Goal: Communication & Community: Ask a question

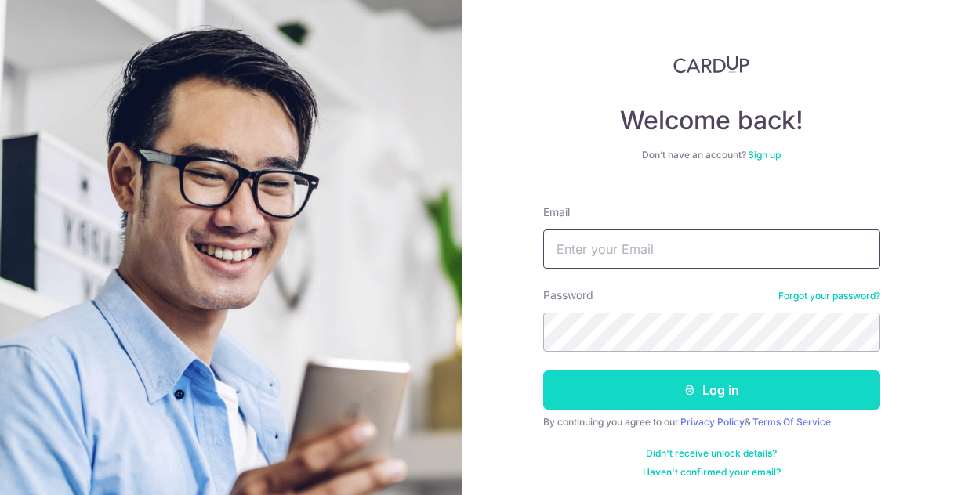
type input "[EMAIL_ADDRESS][DOMAIN_NAME]"
click at [631, 393] on button "Log in" at bounding box center [711, 390] width 337 height 39
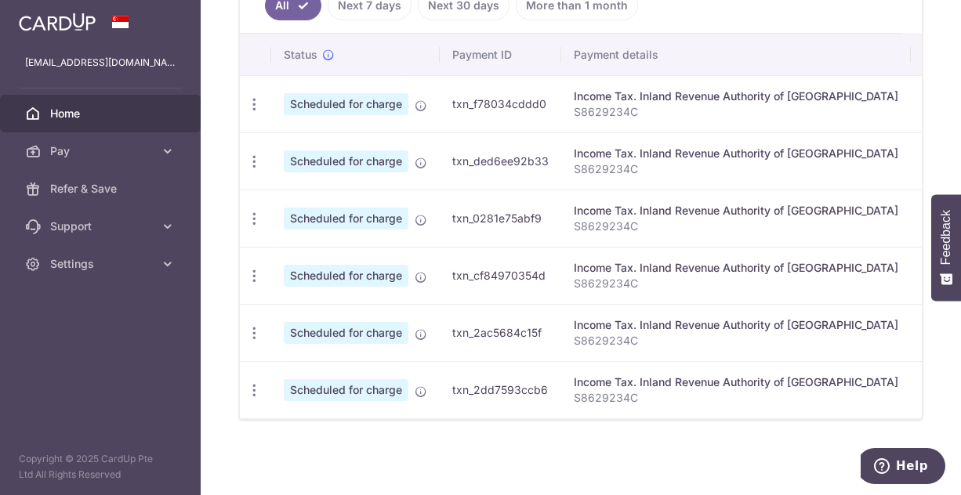
scroll to position [452, 0]
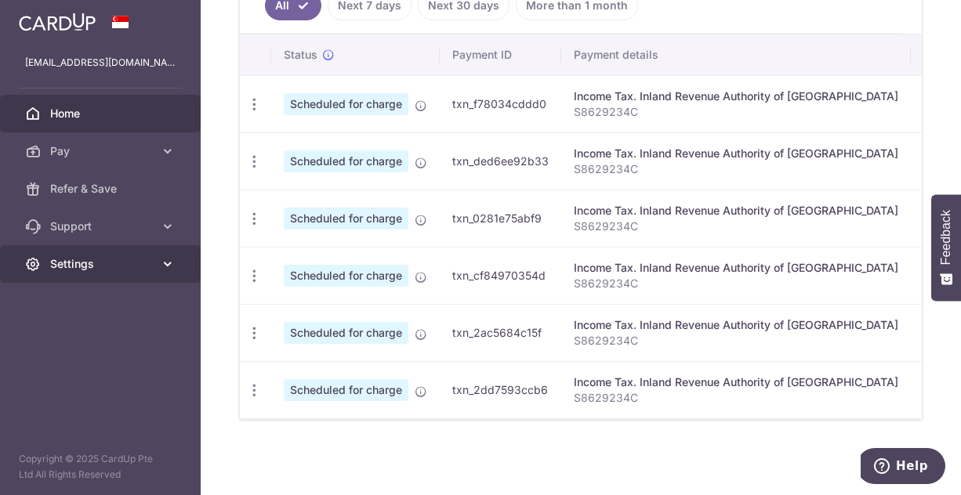
click at [90, 259] on span "Settings" at bounding box center [101, 264] width 103 height 16
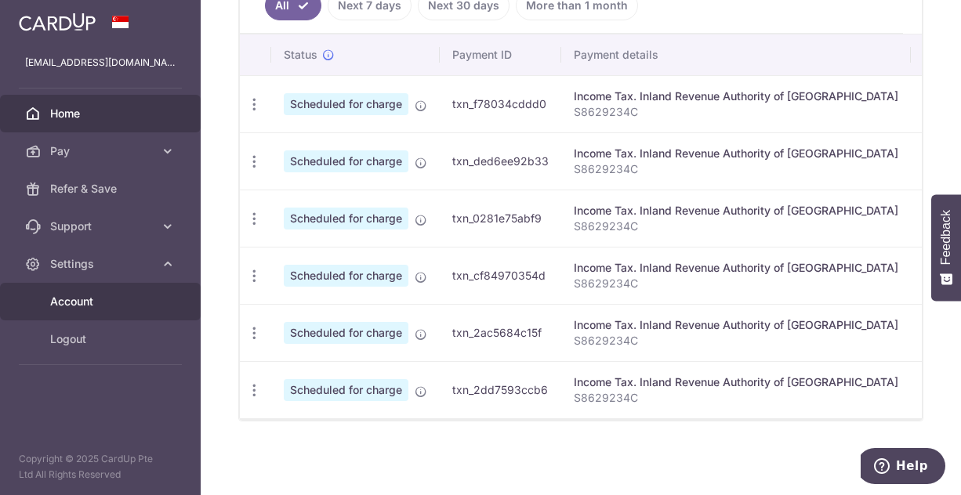
click at [75, 303] on span "Account" at bounding box center [101, 302] width 103 height 16
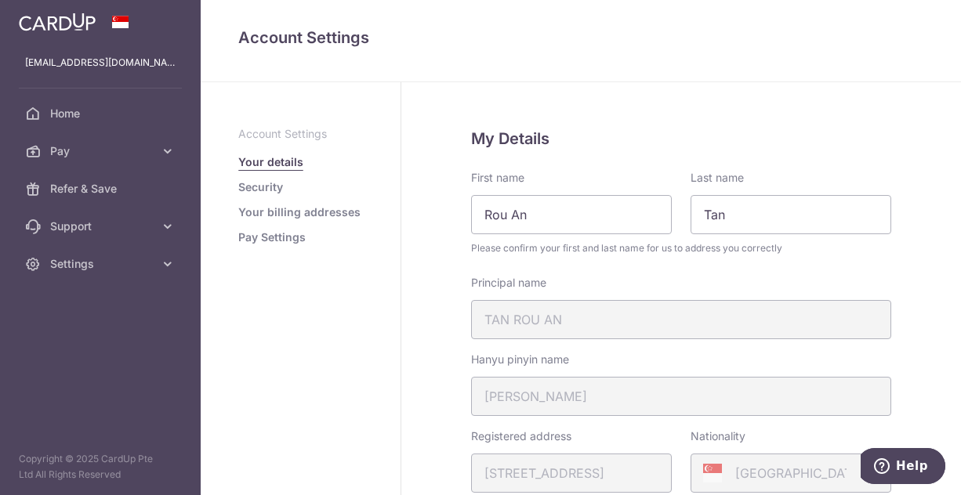
click at [263, 238] on link "Pay Settings" at bounding box center [271, 238] width 67 height 16
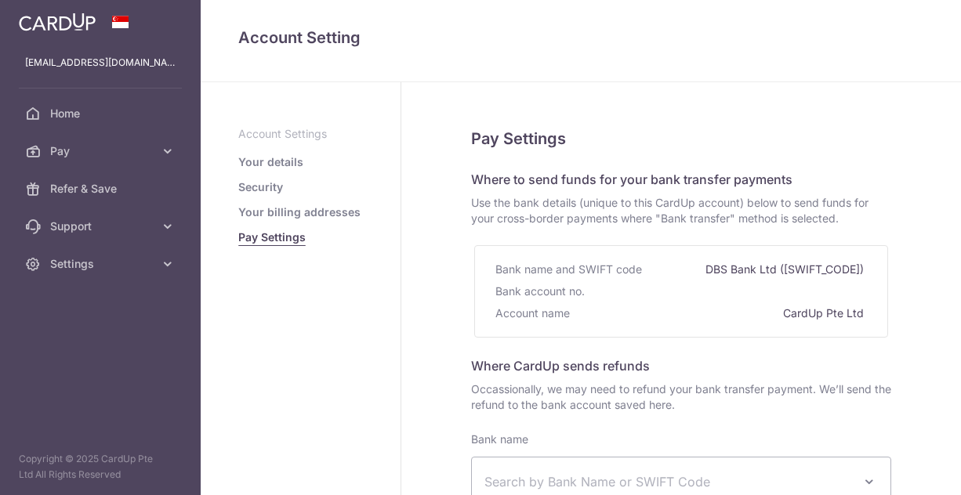
select select
click at [292, 156] on link "Your details" at bounding box center [270, 162] width 65 height 16
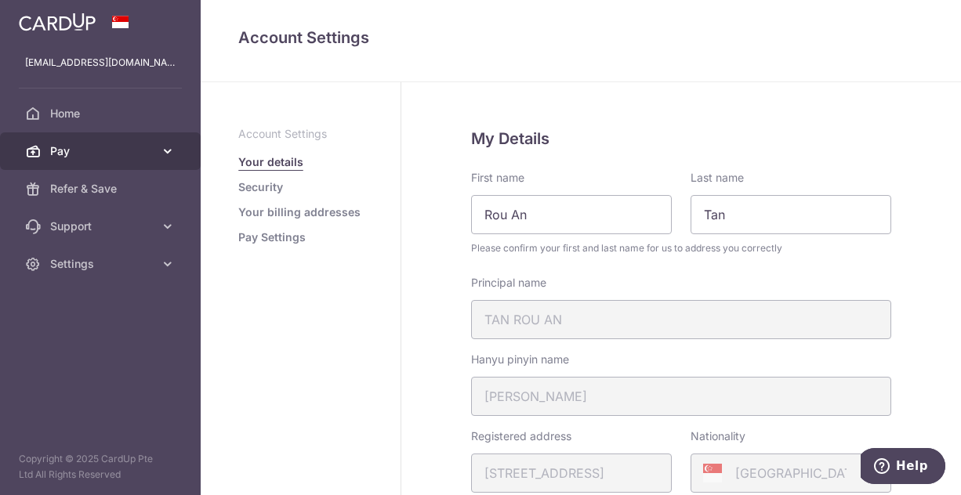
click at [78, 156] on span "Pay" at bounding box center [101, 151] width 103 height 16
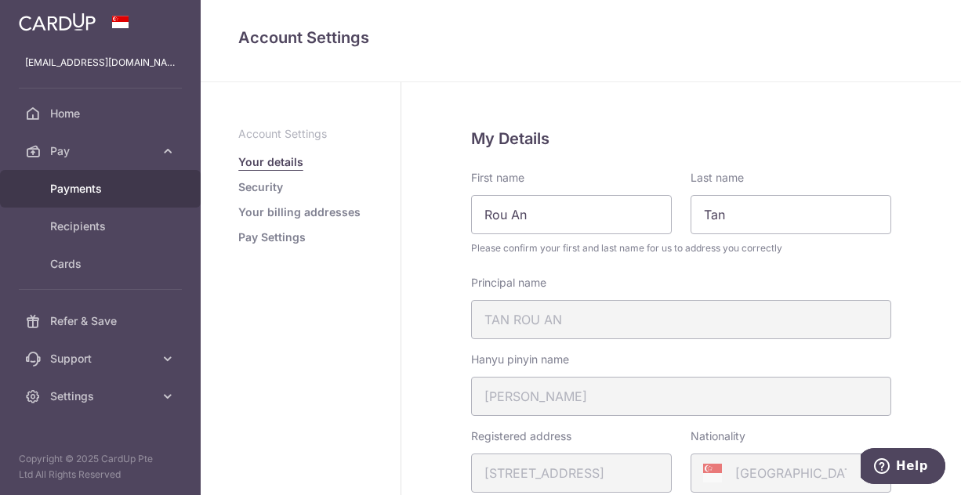
click at [98, 185] on span "Payments" at bounding box center [101, 189] width 103 height 16
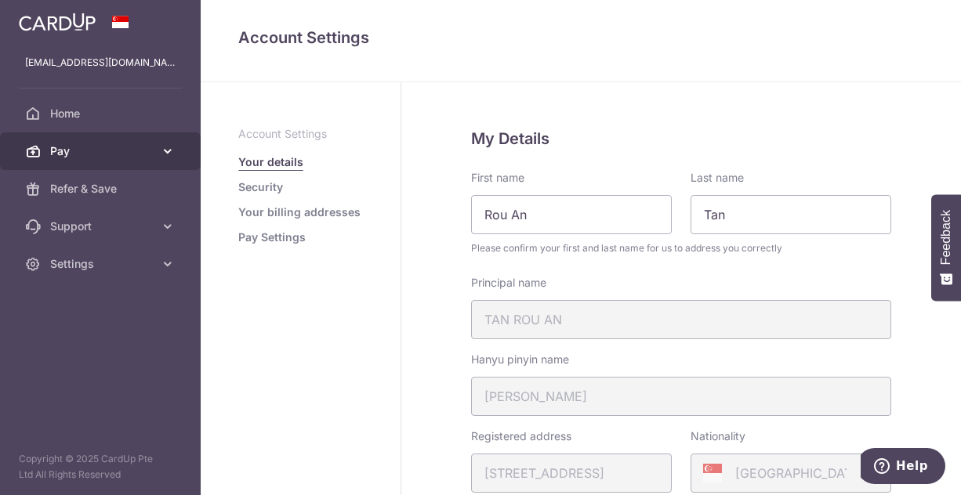
click at [165, 151] on icon at bounding box center [168, 151] width 16 height 16
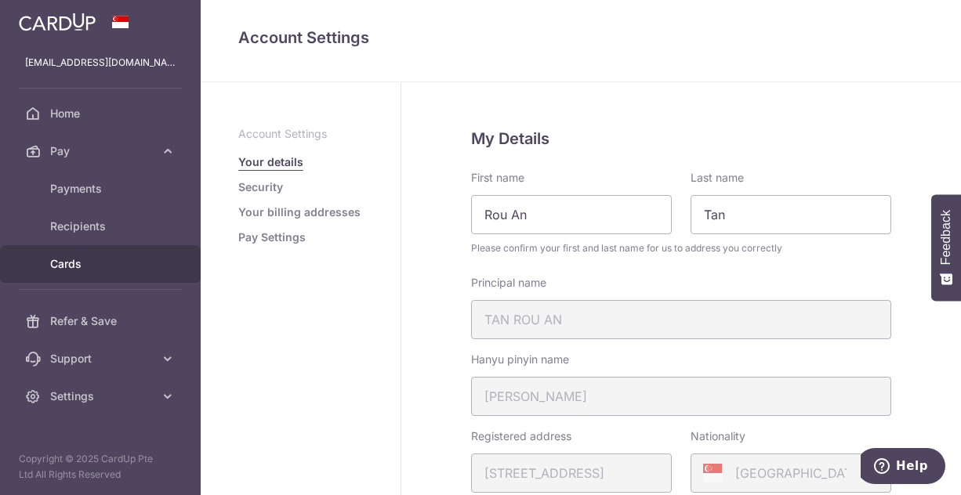
click at [99, 256] on span "Cards" at bounding box center [101, 264] width 103 height 16
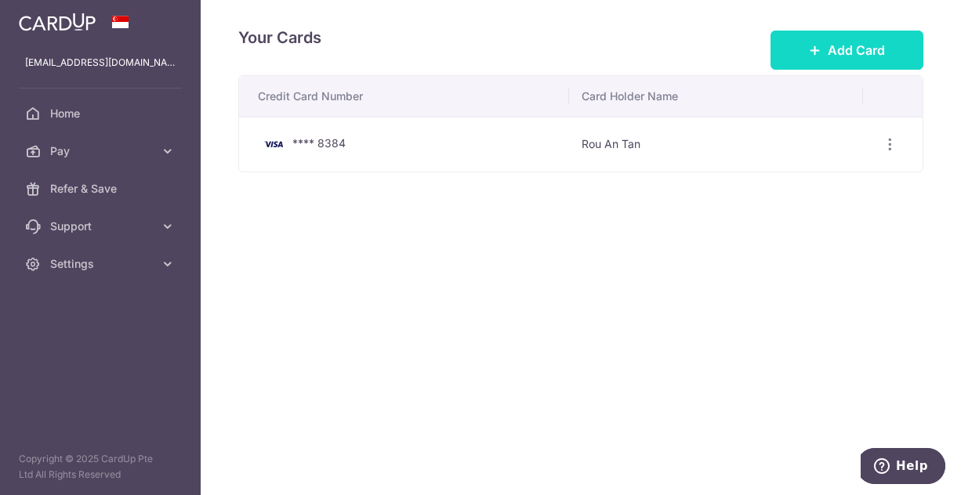
click at [868, 42] on span "Add Card" at bounding box center [856, 50] width 57 height 19
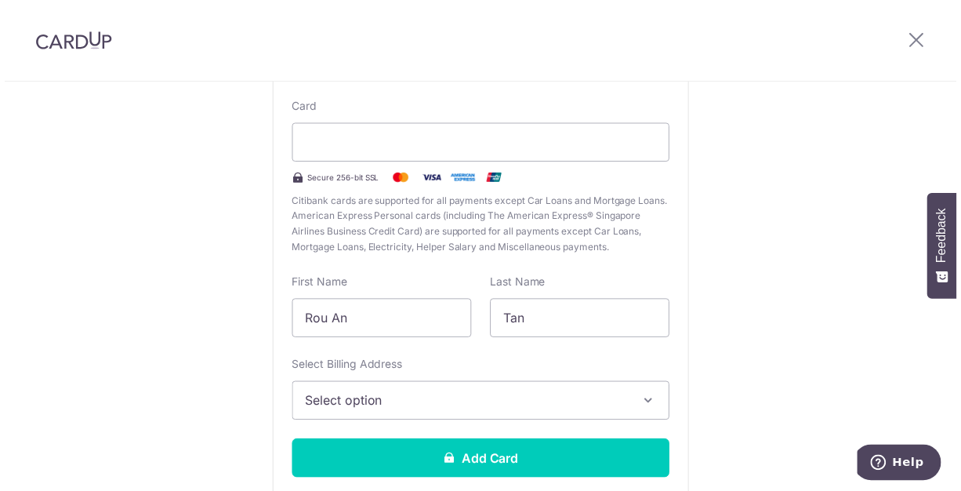
scroll to position [235, 0]
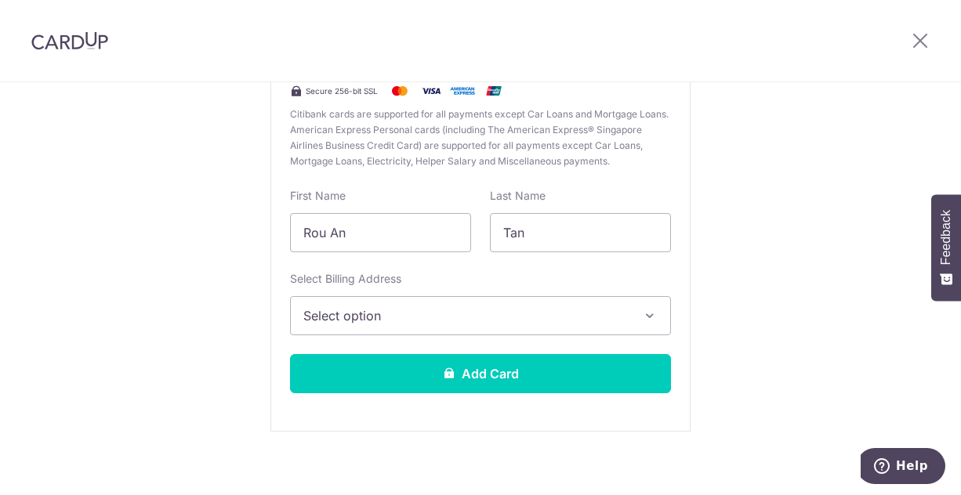
click at [408, 334] on button "Select option" at bounding box center [480, 315] width 381 height 39
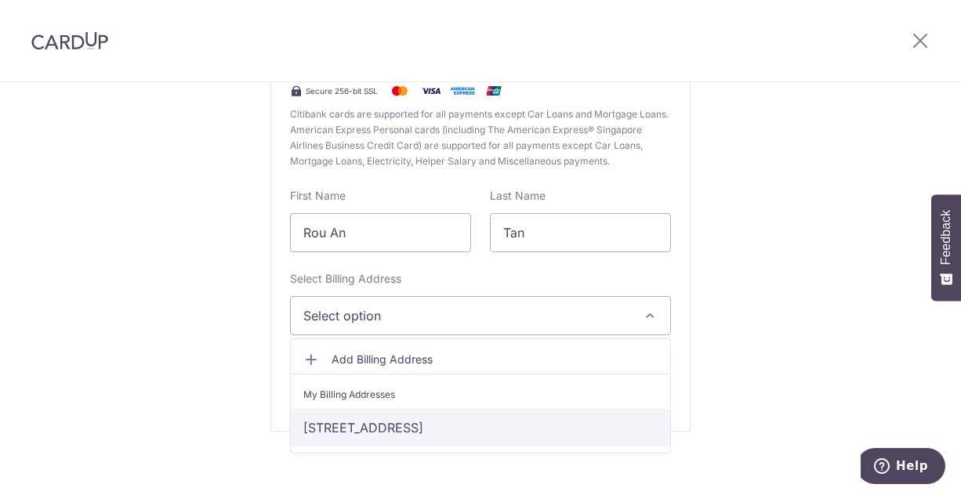
click at [395, 432] on link "[STREET_ADDRESS]" at bounding box center [480, 428] width 379 height 38
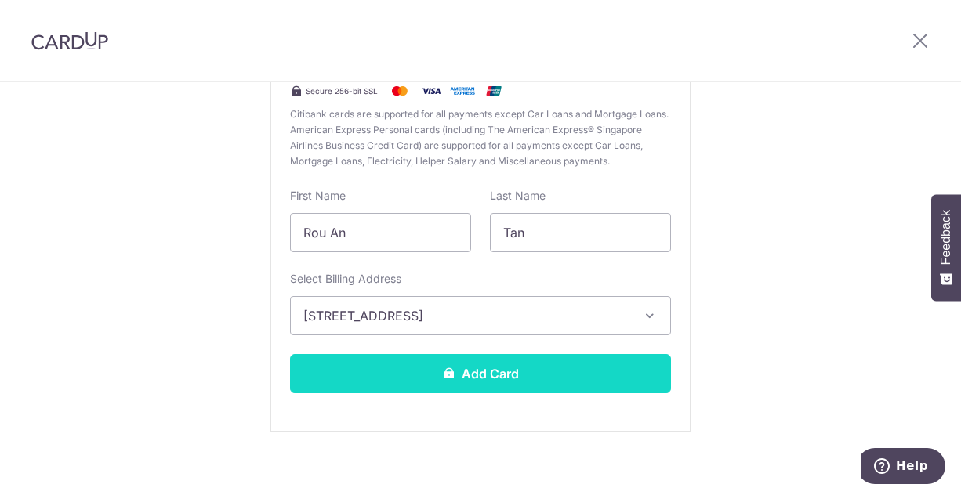
click at [446, 388] on button "Add Card" at bounding box center [480, 373] width 381 height 39
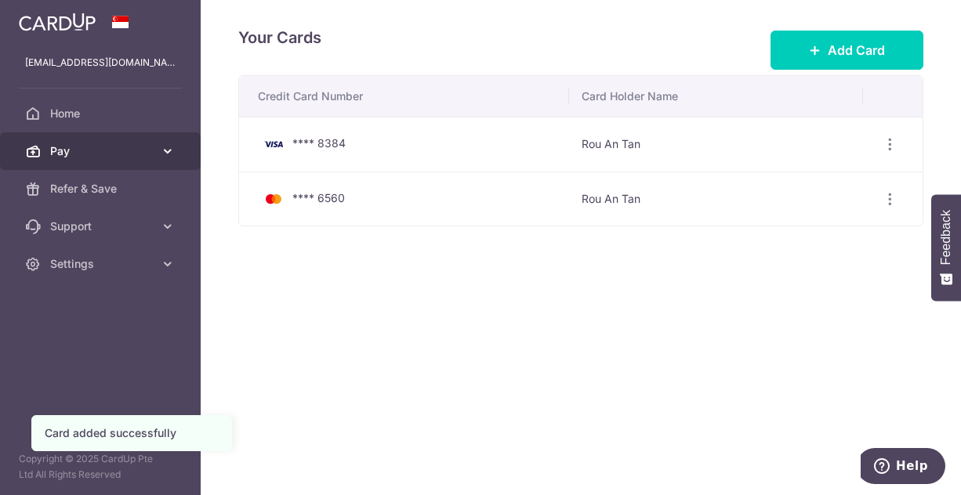
click at [156, 154] on link "Pay" at bounding box center [100, 151] width 201 height 38
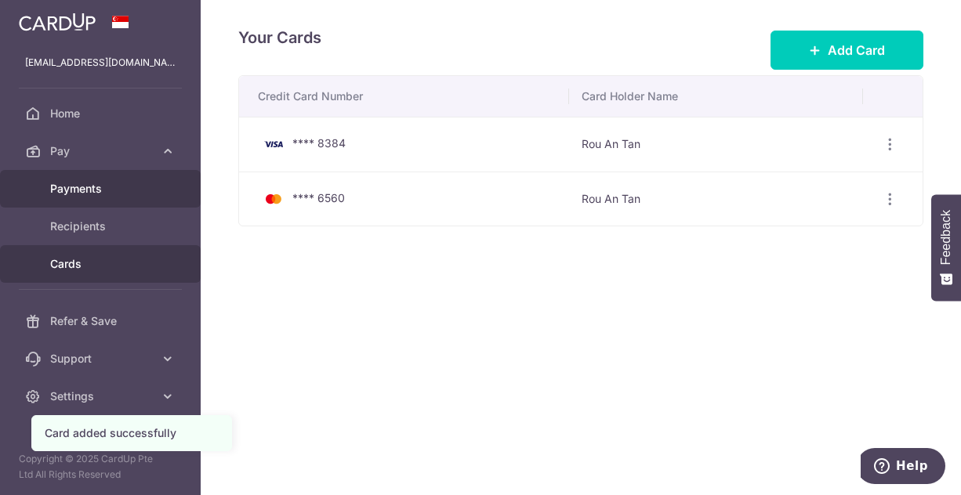
click at [98, 186] on span "Payments" at bounding box center [101, 189] width 103 height 16
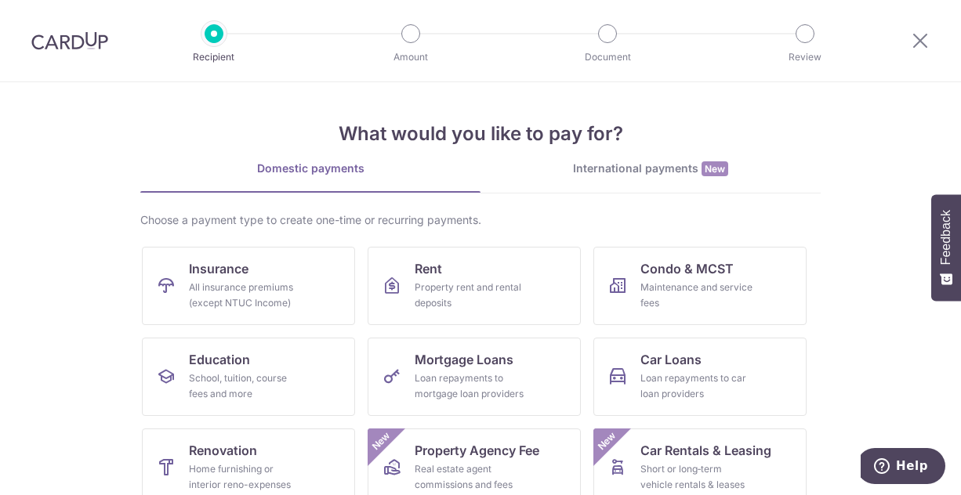
click at [631, 167] on div "International payments New" at bounding box center [651, 169] width 340 height 16
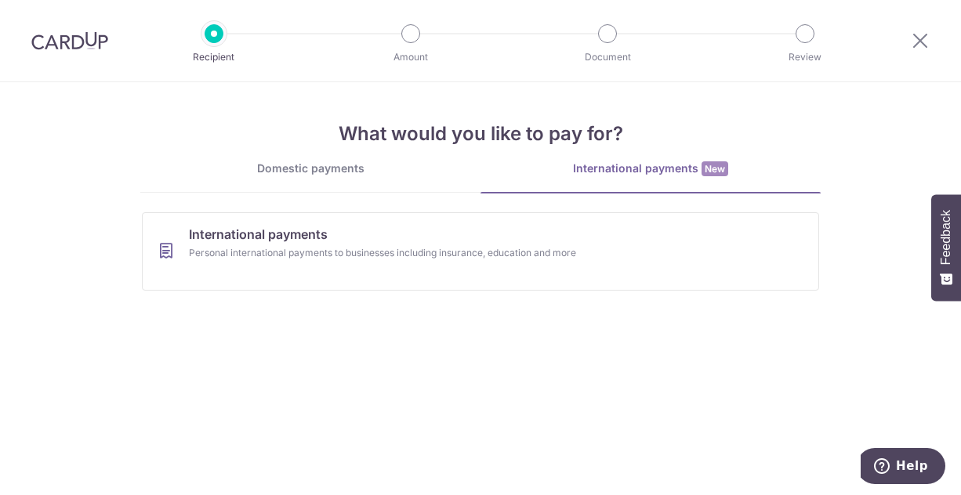
click at [332, 185] on link "Domestic payments" at bounding box center [310, 176] width 340 height 31
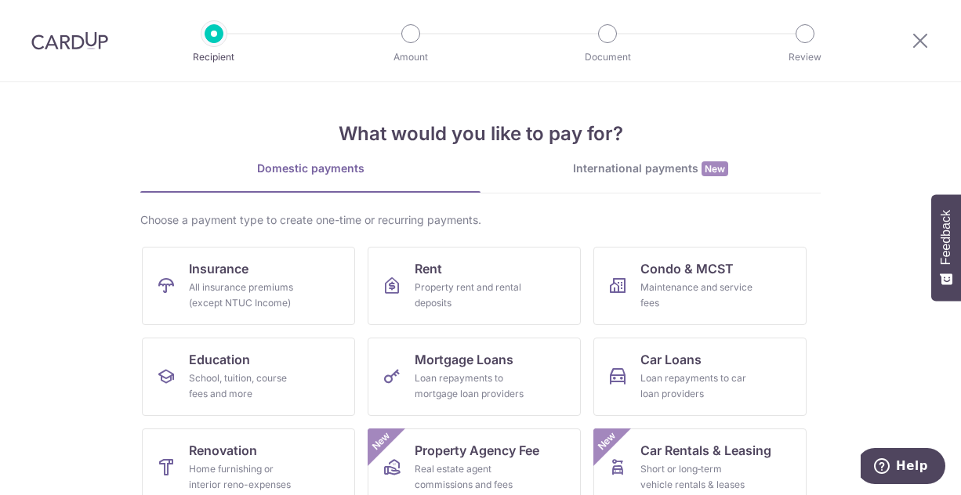
click at [408, 38] on div at bounding box center [410, 33] width 19 height 19
click at [934, 42] on div at bounding box center [921, 41] width 82 height 82
click at [920, 42] on icon at bounding box center [920, 41] width 19 height 20
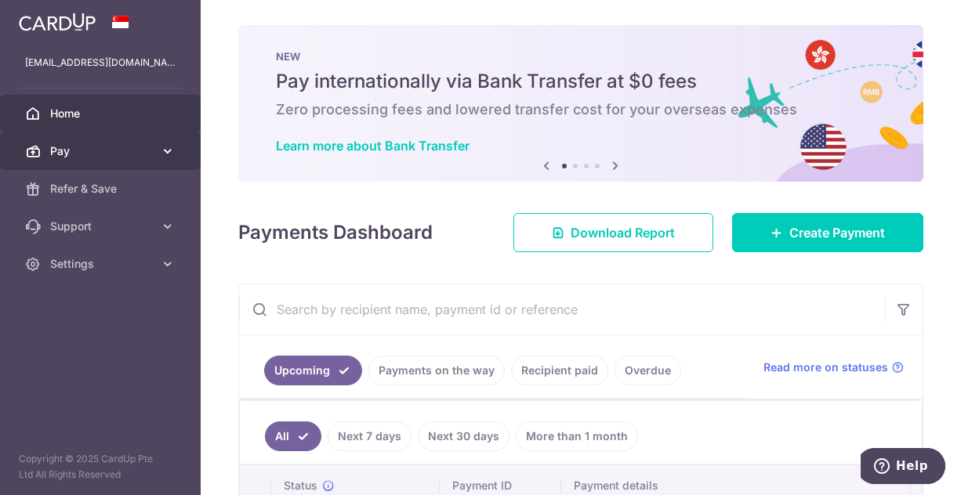
click at [114, 158] on span "Pay" at bounding box center [101, 151] width 103 height 16
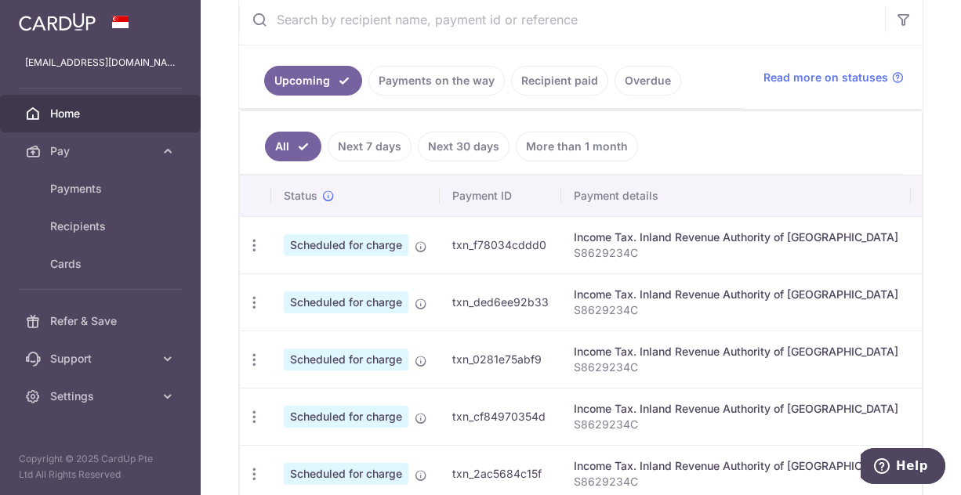
scroll to position [235, 0]
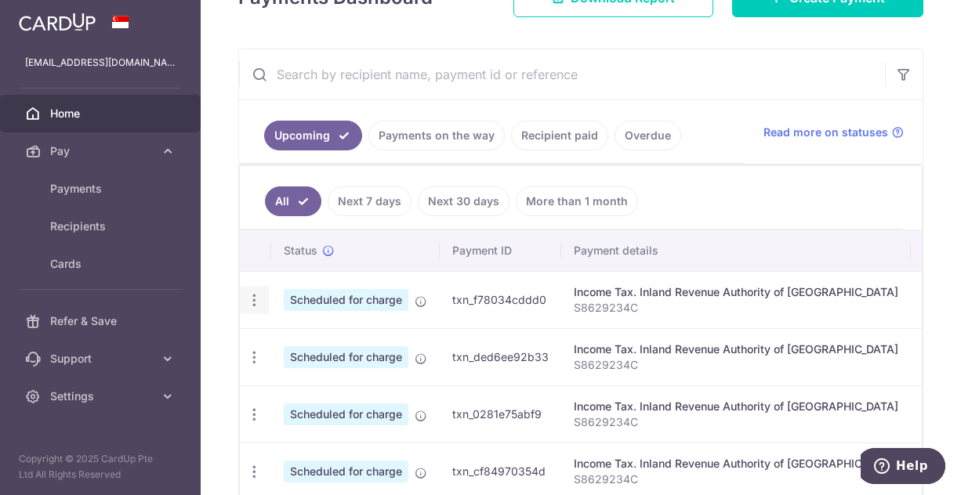
click at [249, 303] on icon "button" at bounding box center [254, 300] width 16 height 16
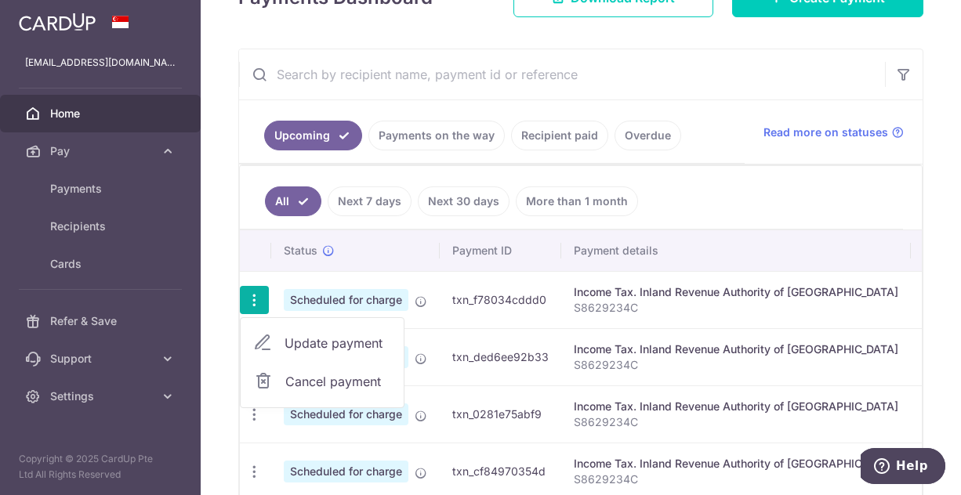
click at [357, 344] on span "Update payment" at bounding box center [338, 343] width 107 height 19
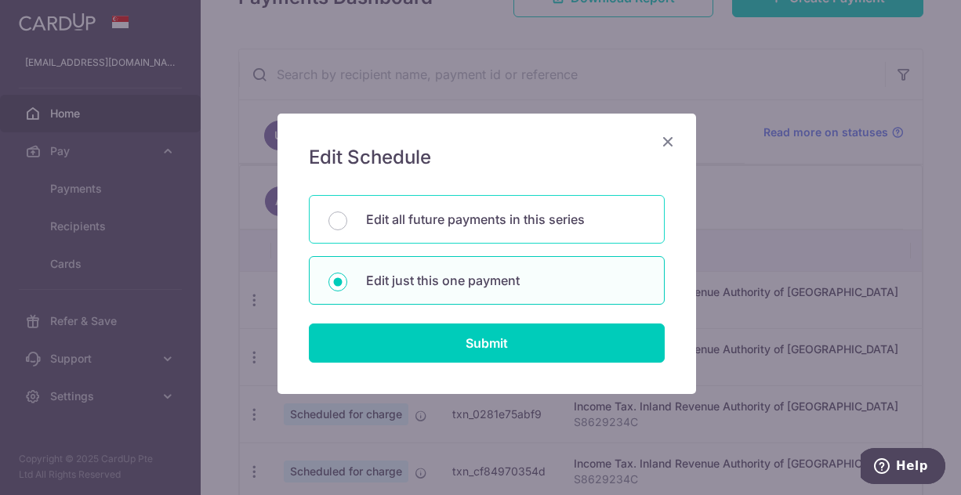
click at [548, 220] on p "Edit all future payments in this series" at bounding box center [505, 219] width 279 height 19
click at [347, 220] on input "Edit all future payments in this series" at bounding box center [337, 221] width 19 height 19
radio input "true"
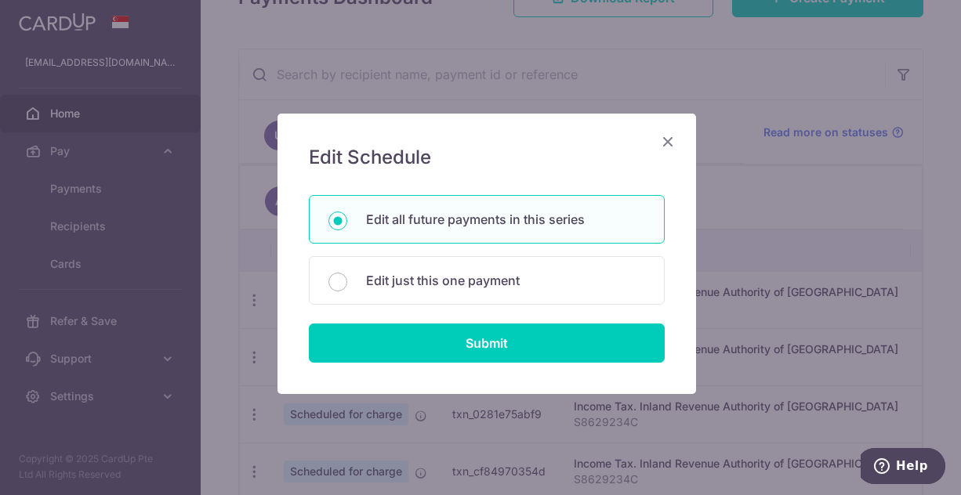
click at [504, 321] on form "You will be editing all 6 payments to Inland Revenue Authority of Singapore sch…" at bounding box center [487, 279] width 356 height 168
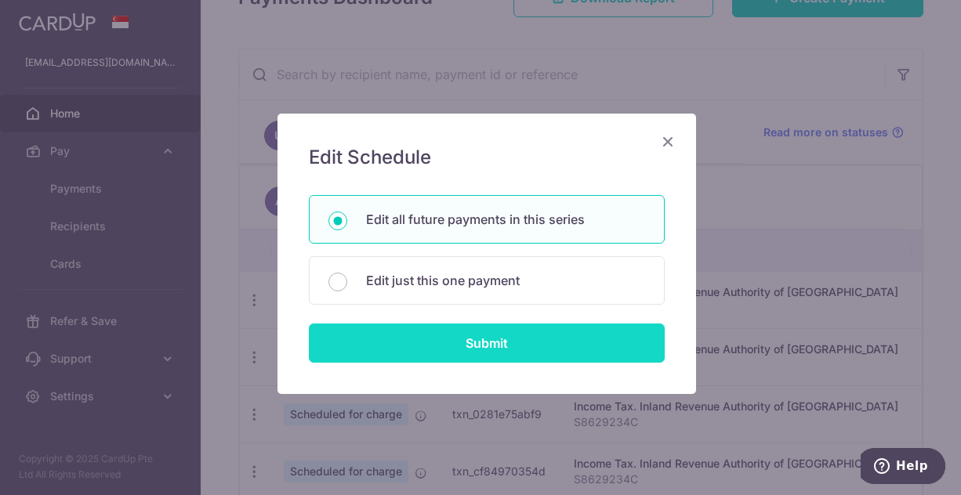
click at [495, 347] on input "Submit" at bounding box center [487, 343] width 356 height 39
radio input "true"
type input "5,641.11"
type input "S8629234C"
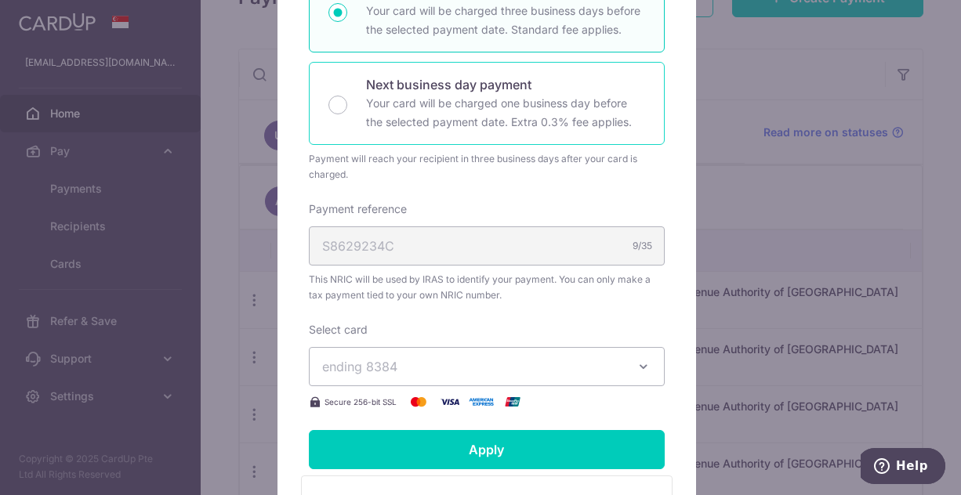
scroll to position [470, 0]
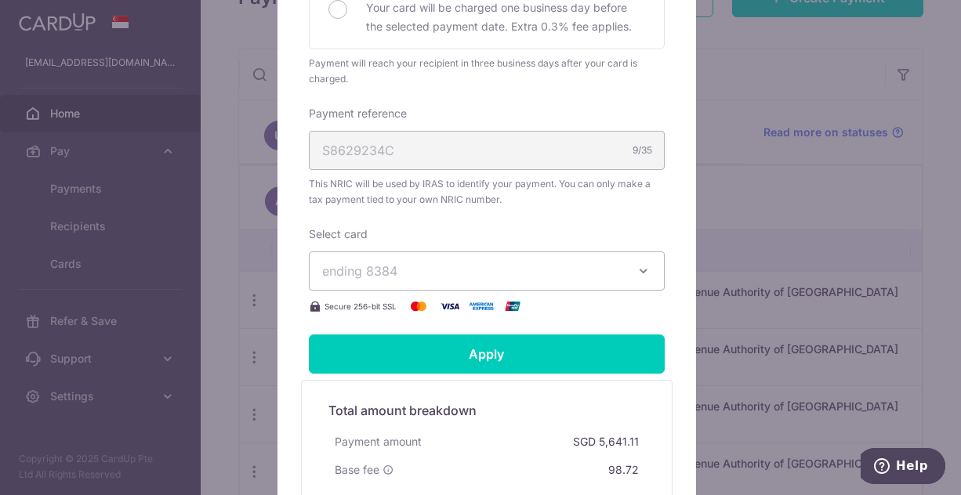
click at [448, 266] on span "ending 8384" at bounding box center [472, 271] width 301 height 19
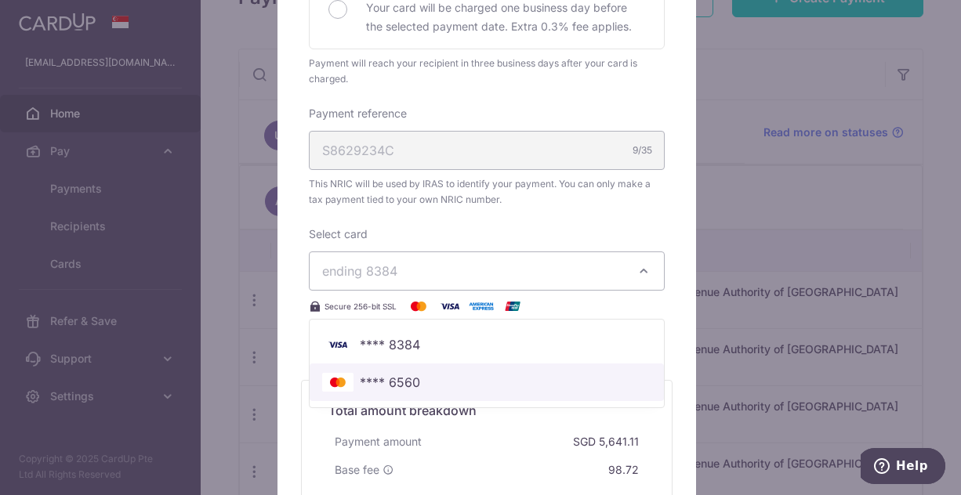
click at [427, 382] on span "**** 6560" at bounding box center [486, 382] width 329 height 19
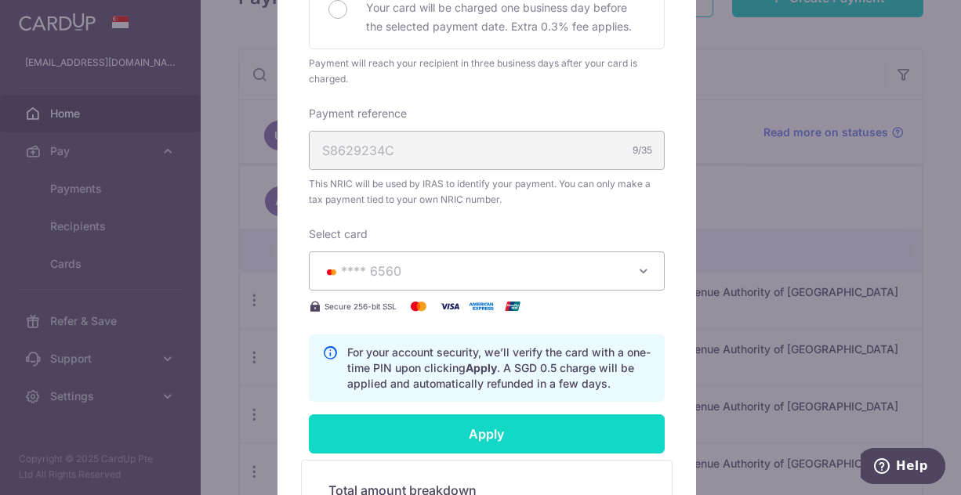
click at [473, 426] on input "Apply" at bounding box center [487, 434] width 356 height 39
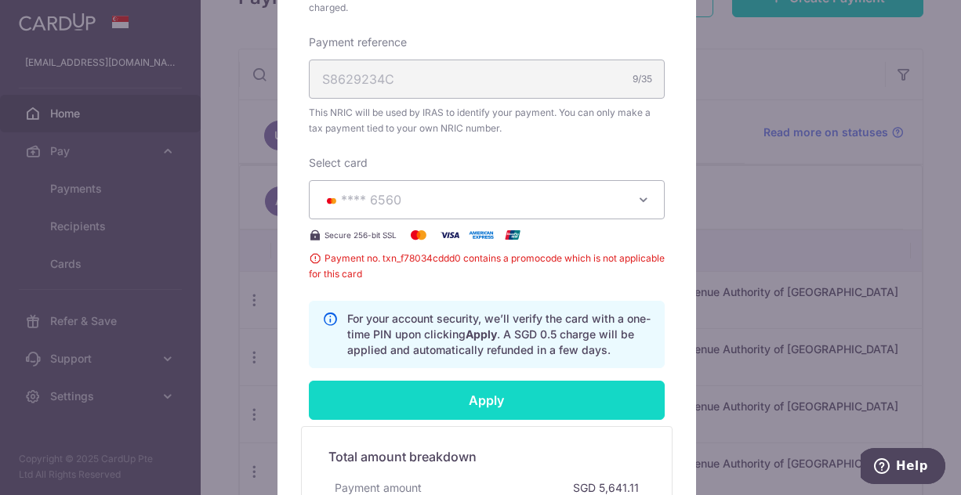
scroll to position [627, 0]
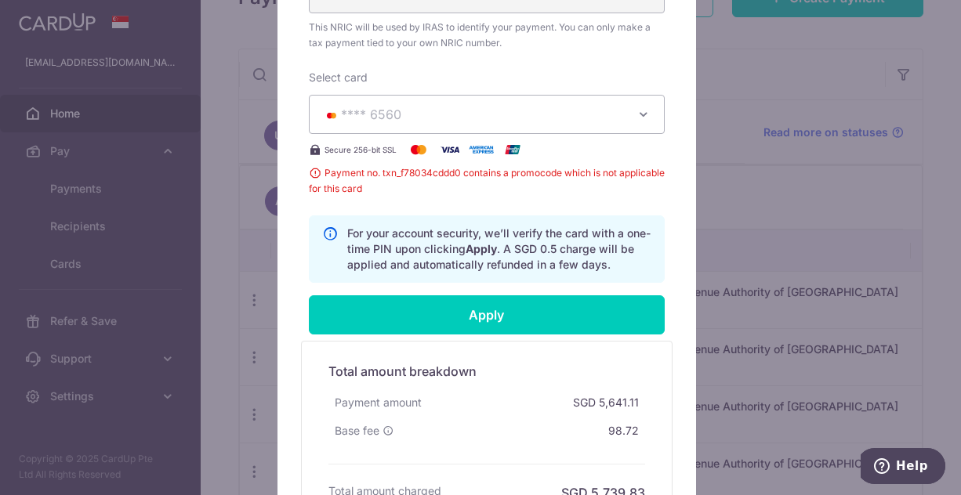
click at [492, 176] on span "Payment no. txn_f78034cddd0 contains a promocode which is not applicable for th…" at bounding box center [487, 180] width 356 height 31
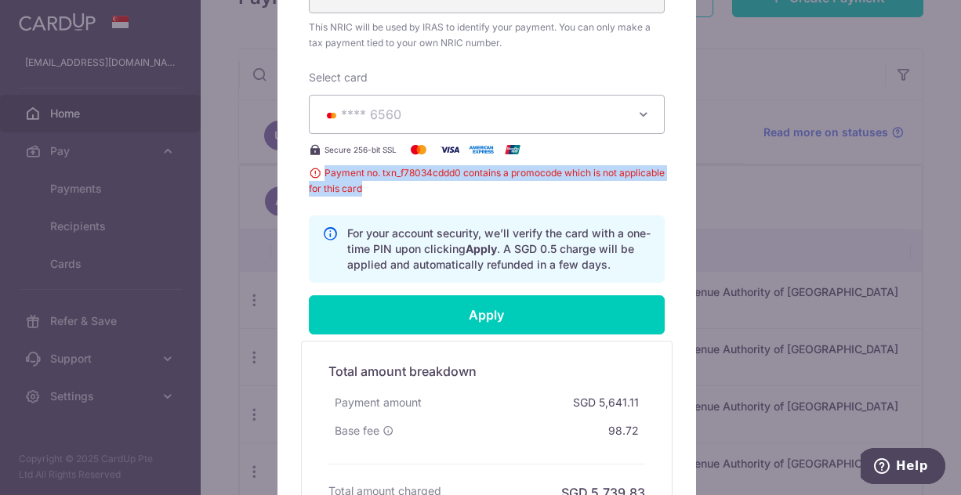
click at [492, 176] on span "Payment no. txn_f78034cddd0 contains a promocode which is not applicable for th…" at bounding box center [487, 180] width 356 height 31
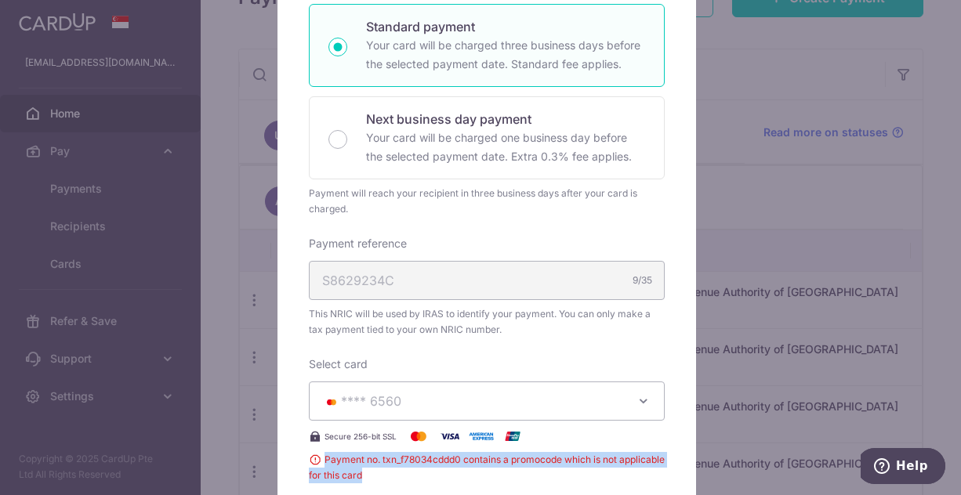
scroll to position [654, 0]
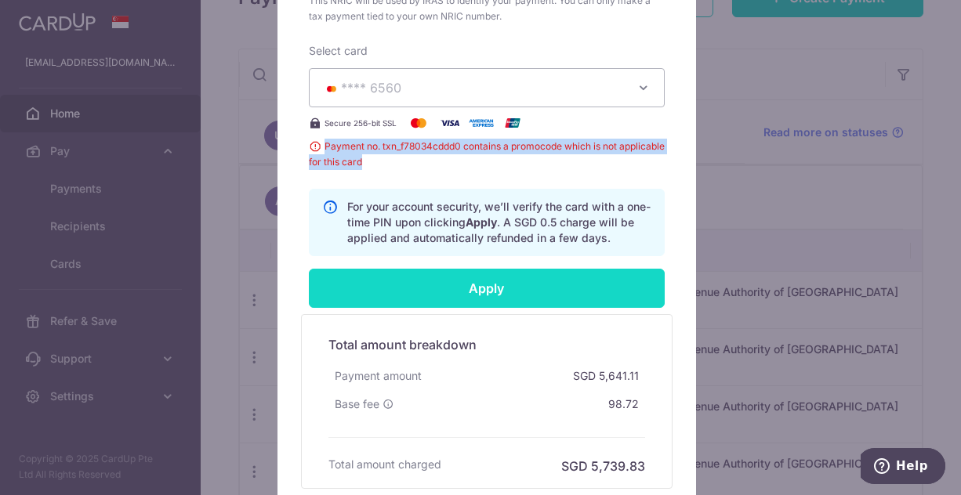
click at [490, 285] on input "Apply" at bounding box center [487, 288] width 356 height 39
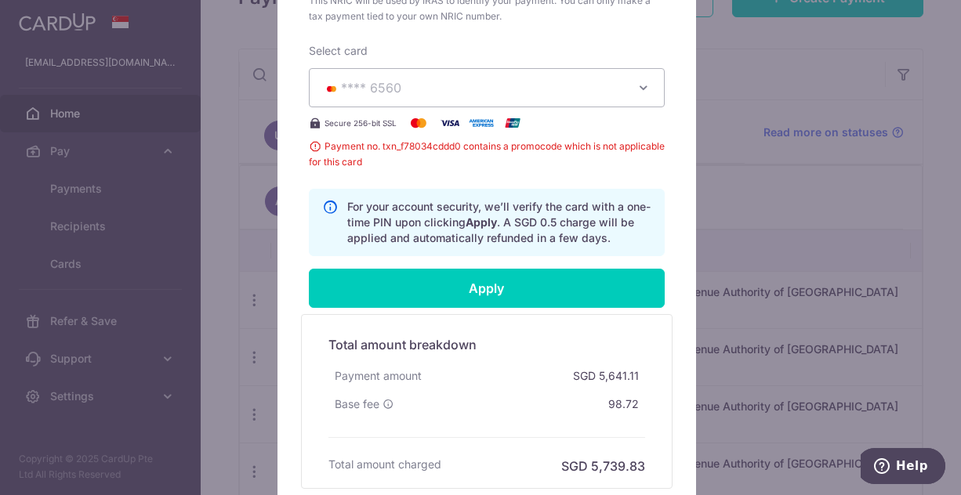
click at [418, 238] on p "For your account security, we’ll verify the card with a one-time PIN upon click…" at bounding box center [499, 222] width 304 height 47
click at [437, 90] on span "**** 6560" at bounding box center [472, 87] width 301 height 19
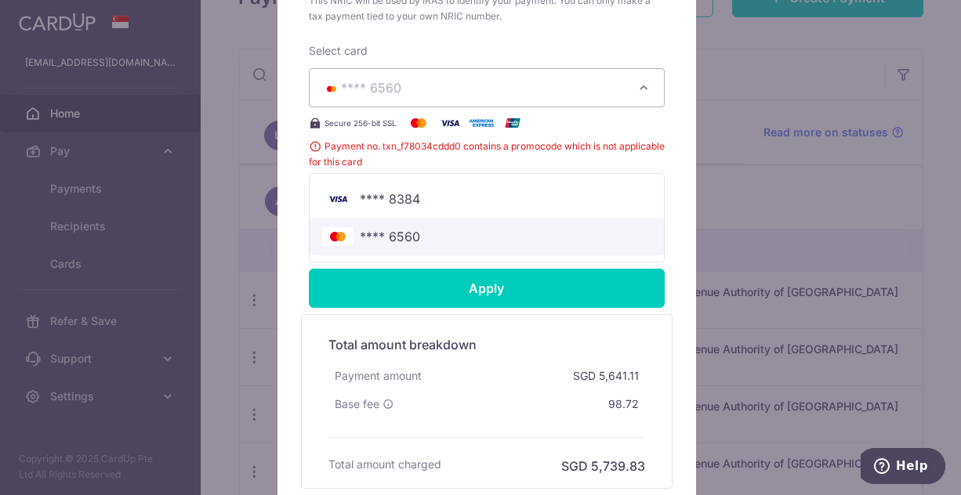
click at [413, 243] on span "**** 6560" at bounding box center [486, 236] width 329 height 19
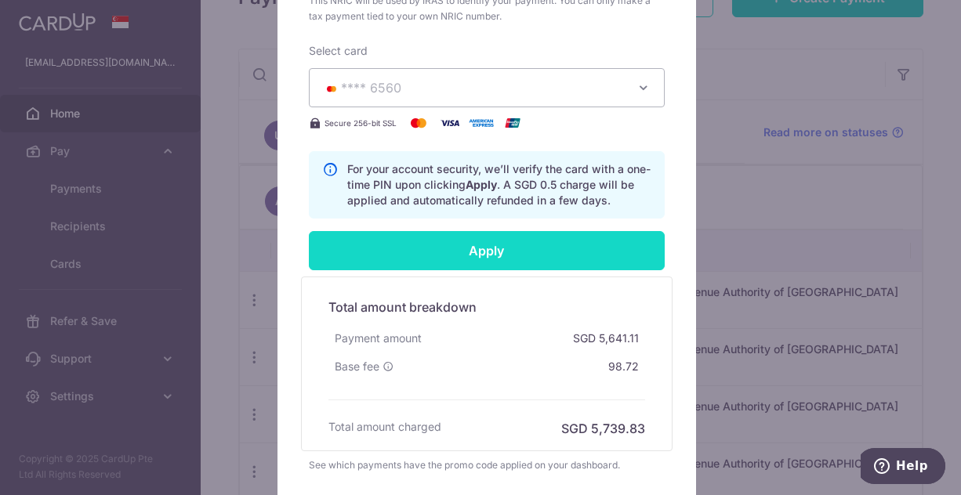
click at [437, 238] on input "Apply" at bounding box center [487, 250] width 356 height 39
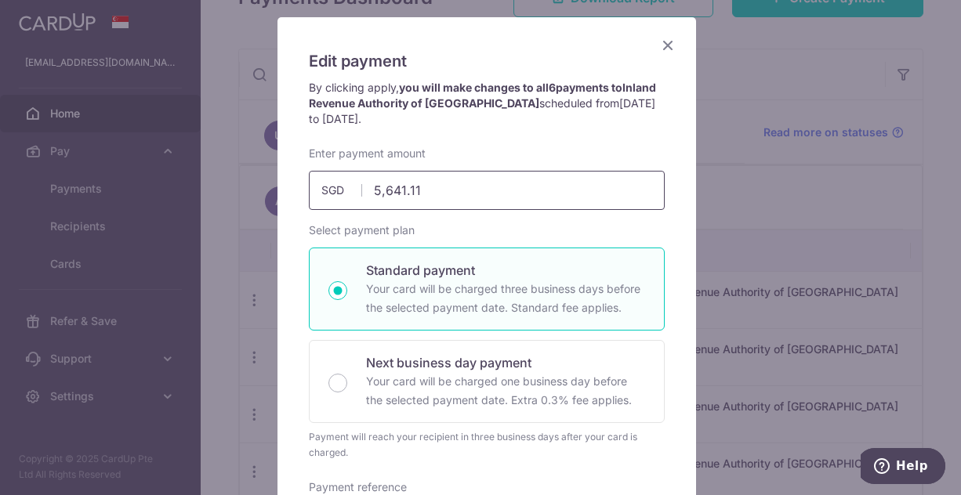
scroll to position [27, 0]
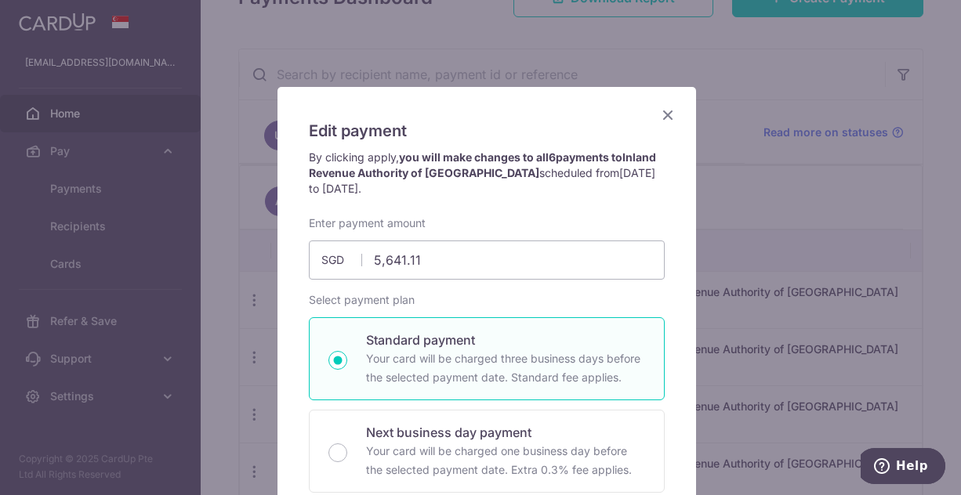
click at [661, 118] on icon "Close" at bounding box center [668, 115] width 19 height 20
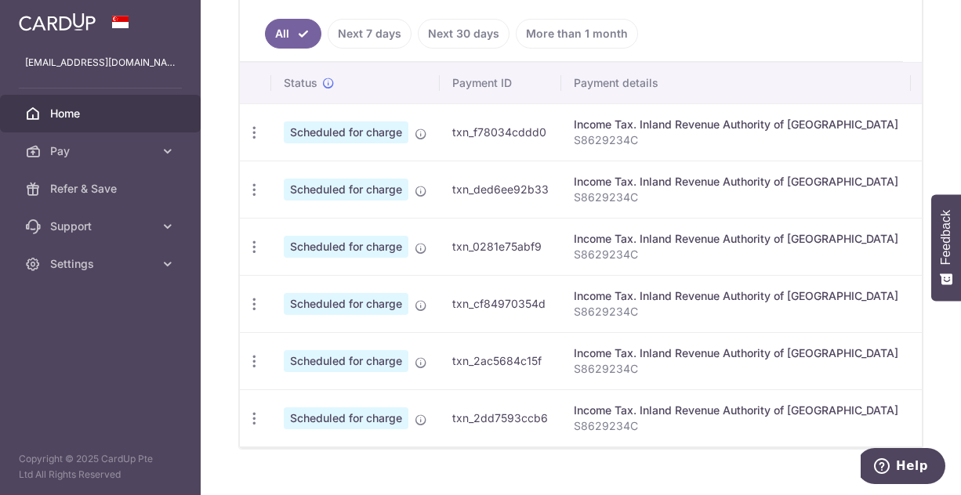
scroll to position [452, 0]
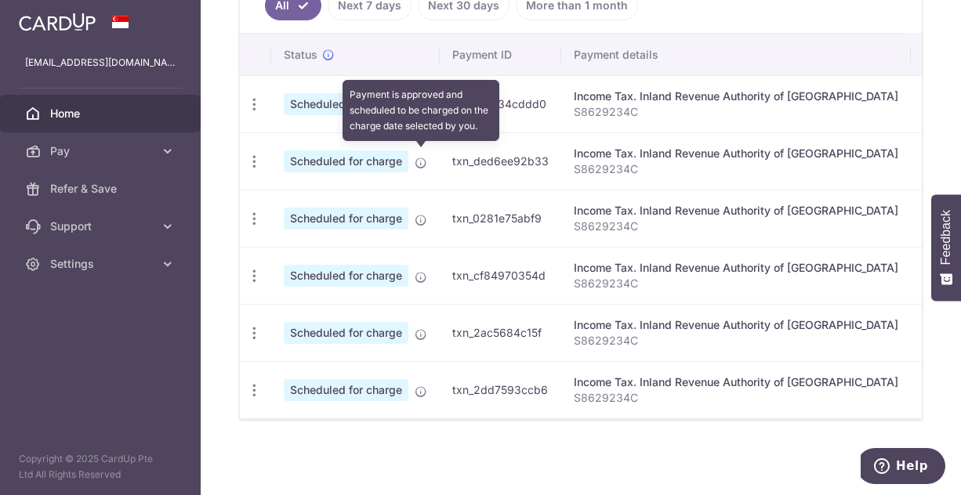
click at [418, 159] on icon at bounding box center [421, 163] width 13 height 13
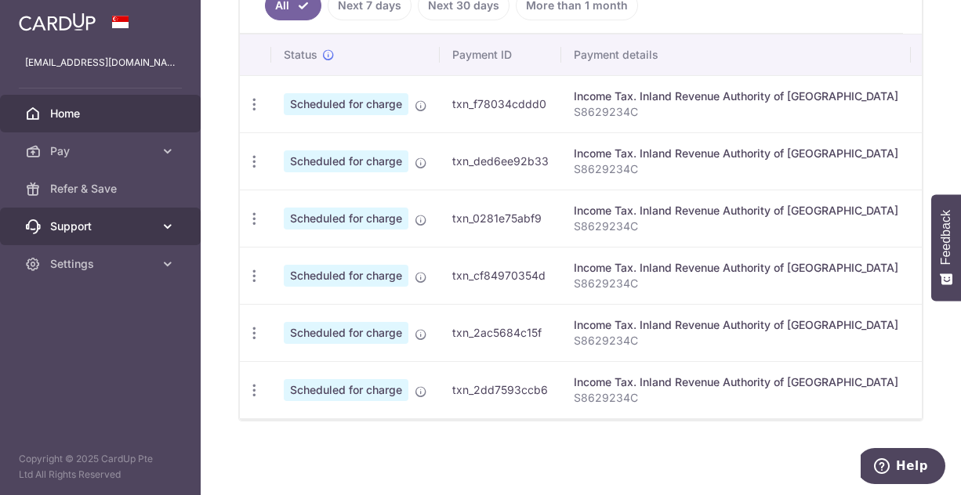
click at [135, 227] on span "Support" at bounding box center [101, 227] width 103 height 16
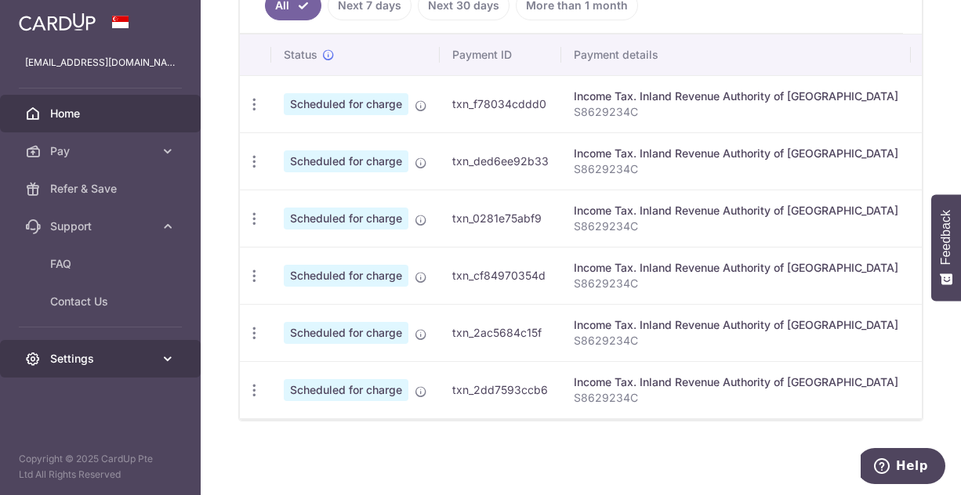
click at [144, 360] on span "Settings" at bounding box center [101, 359] width 103 height 16
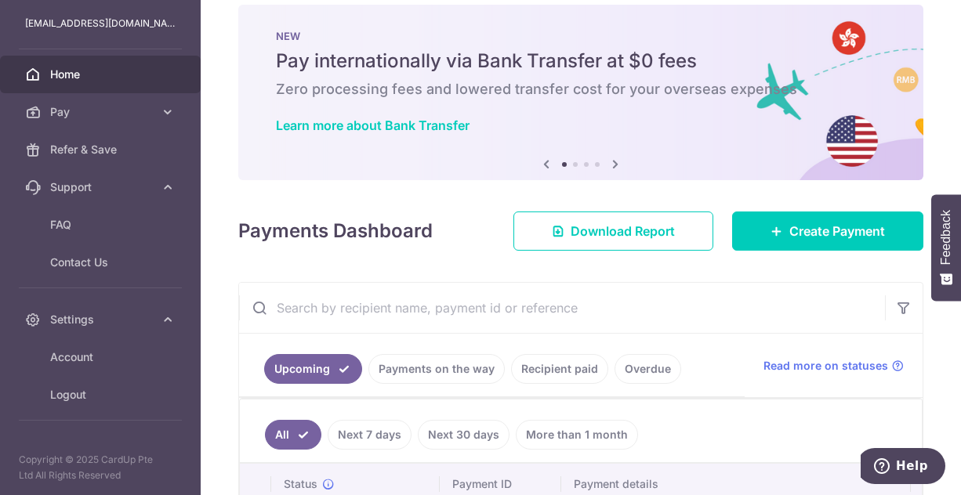
scroll to position [0, 0]
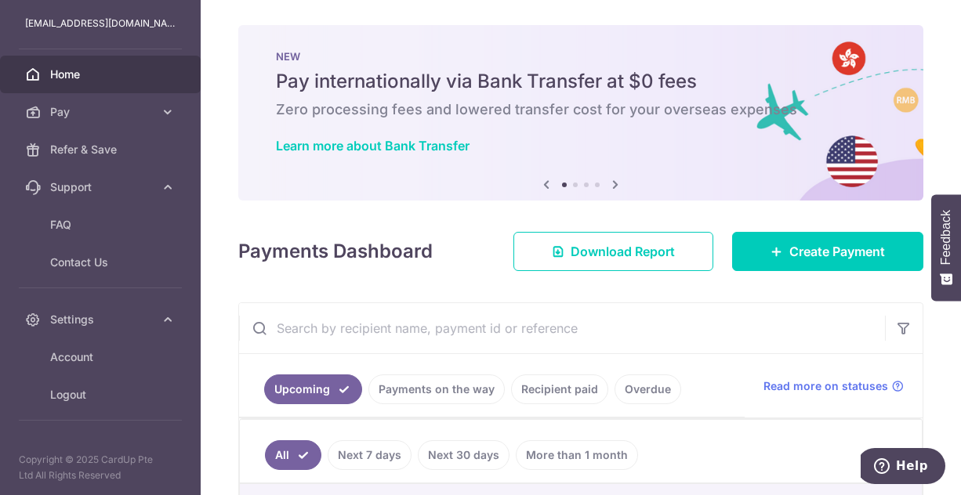
drag, startPoint x: 618, startPoint y: 192, endPoint x: 610, endPoint y: 191, distance: 7.9
click at [618, 193] on icon at bounding box center [615, 185] width 19 height 20
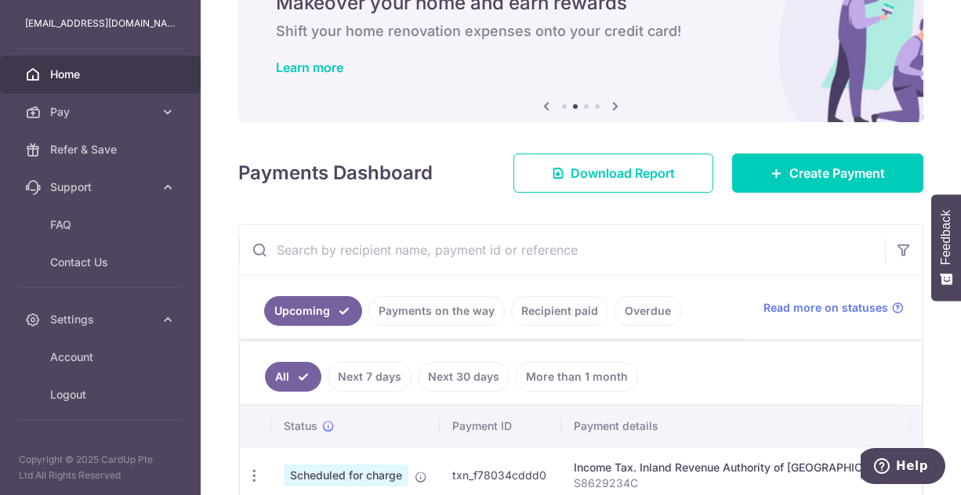
scroll to position [235, 0]
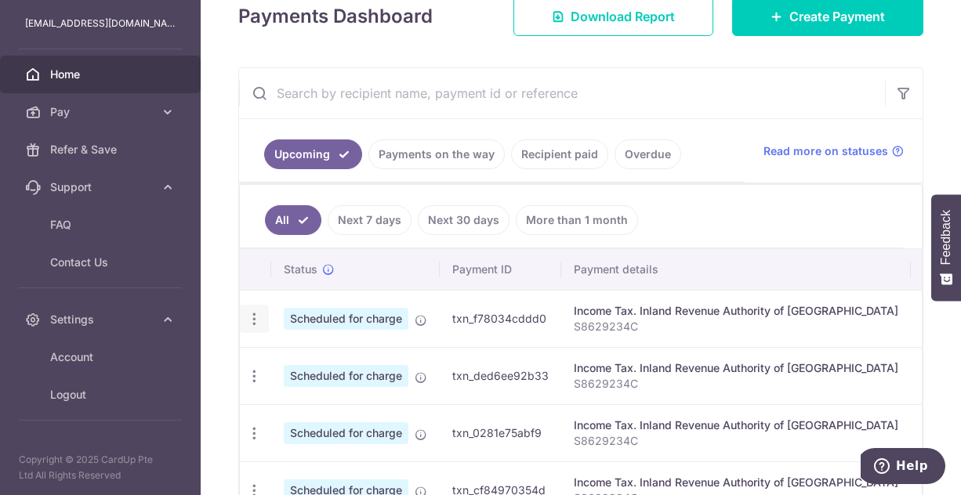
click at [249, 311] on icon "button" at bounding box center [254, 319] width 16 height 16
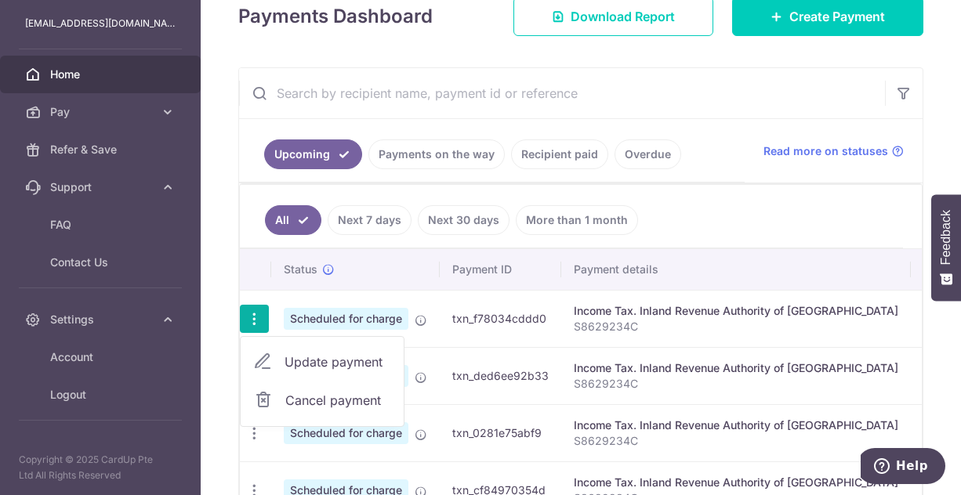
click at [329, 355] on span "Update payment" at bounding box center [338, 362] width 107 height 19
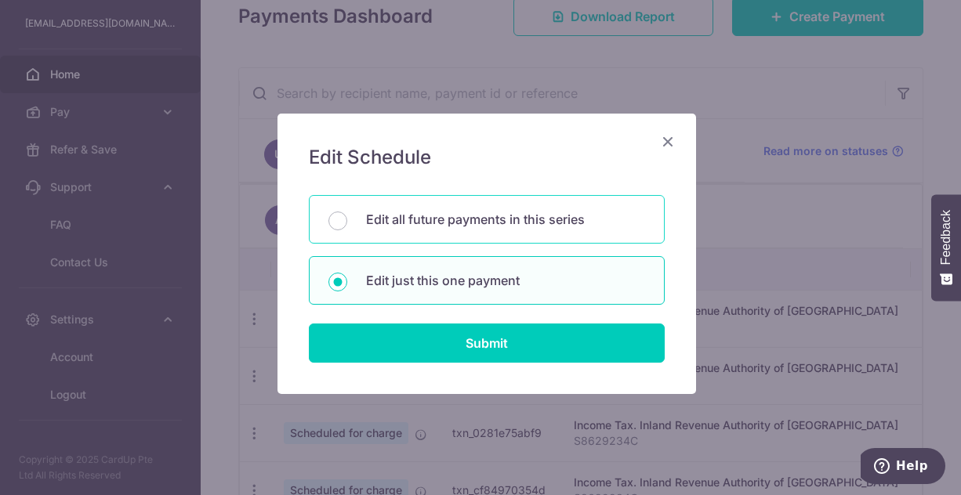
click at [564, 217] on p "Edit all future payments in this series" at bounding box center [505, 219] width 279 height 19
click at [347, 217] on input "Edit all future payments in this series" at bounding box center [337, 221] width 19 height 19
radio input "true"
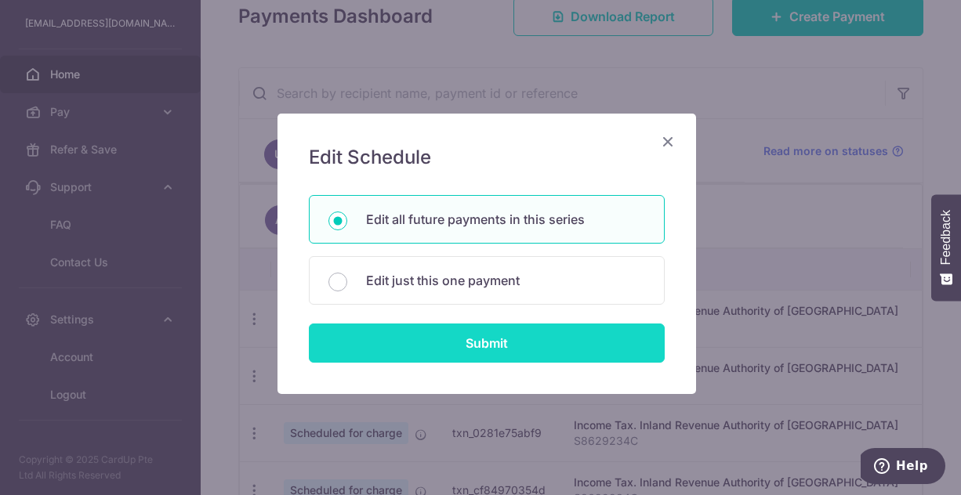
click at [510, 342] on input "Submit" at bounding box center [487, 343] width 356 height 39
radio input "true"
type input "5,641.11"
type input "S8629234C"
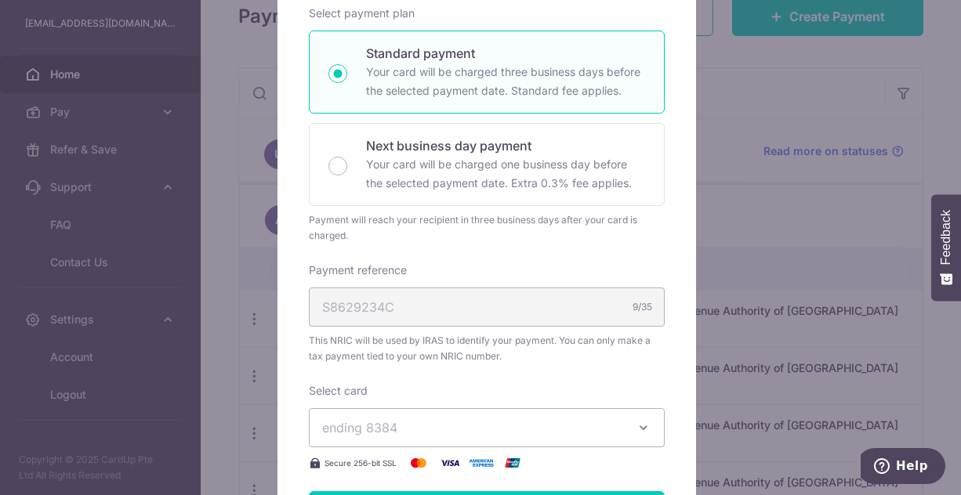
click at [460, 307] on div "S8629234C 9/35" at bounding box center [487, 307] width 356 height 39
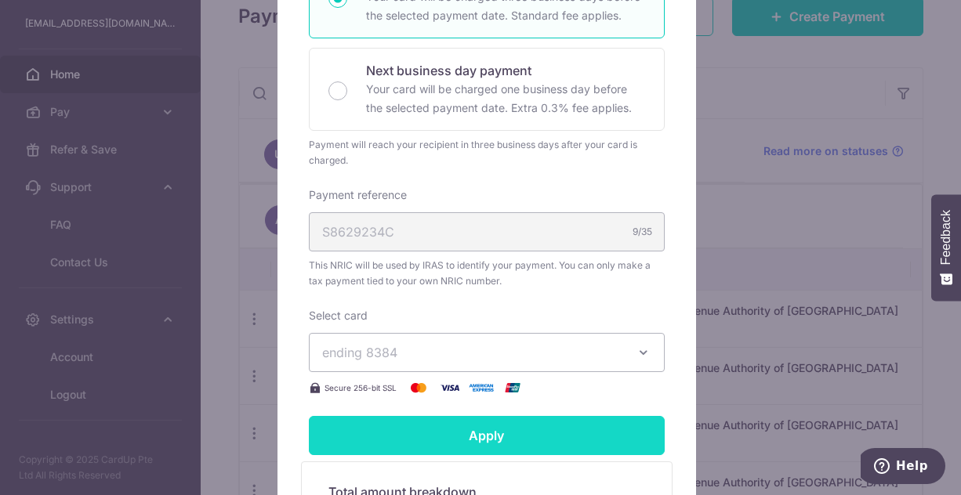
scroll to position [470, 0]
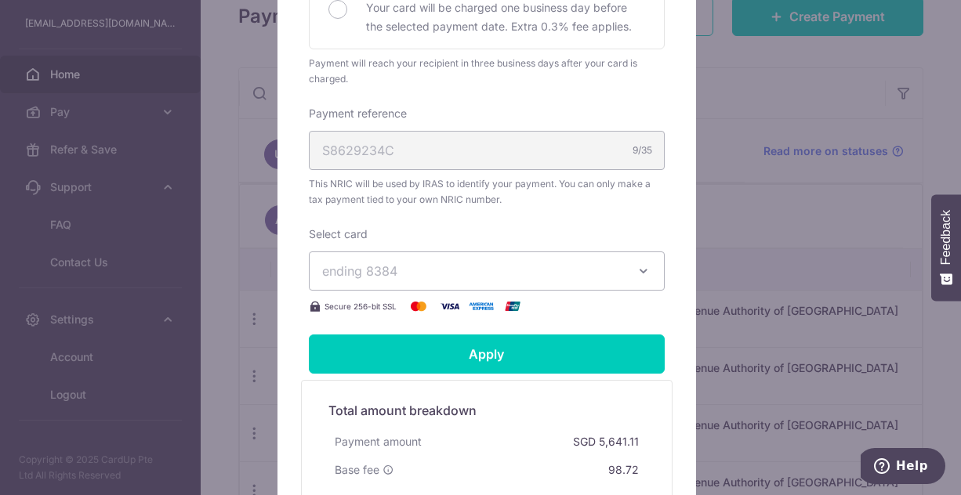
click at [622, 274] on button "ending 8384" at bounding box center [487, 271] width 356 height 39
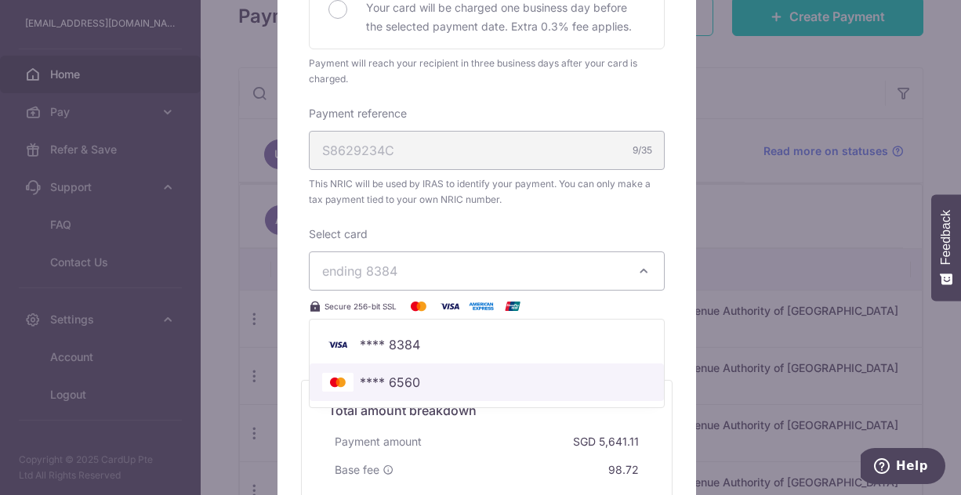
click at [460, 383] on span "**** 6560" at bounding box center [486, 382] width 329 height 19
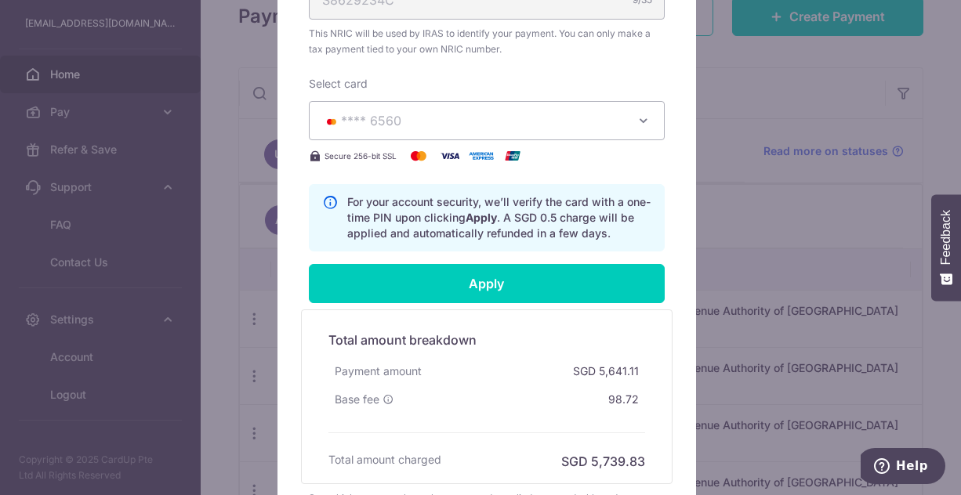
scroll to position [706, 0]
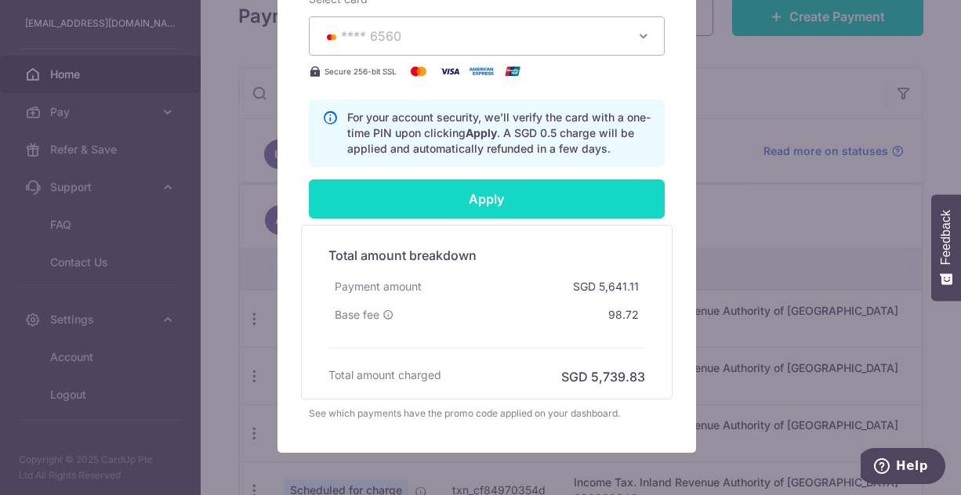
click at [487, 200] on input "Apply" at bounding box center [487, 199] width 356 height 39
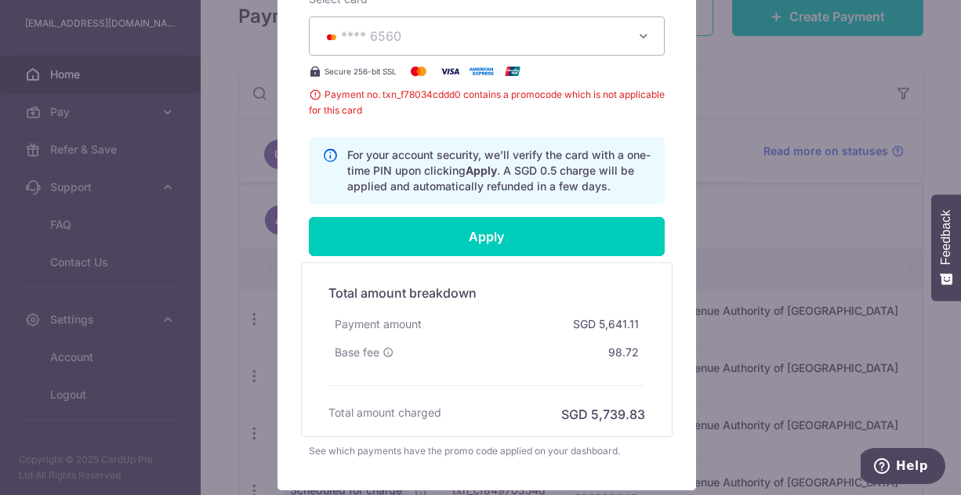
click at [394, 90] on span "Payment no. txn_f78034cddd0 contains a promocode which is not applicable for th…" at bounding box center [487, 102] width 356 height 31
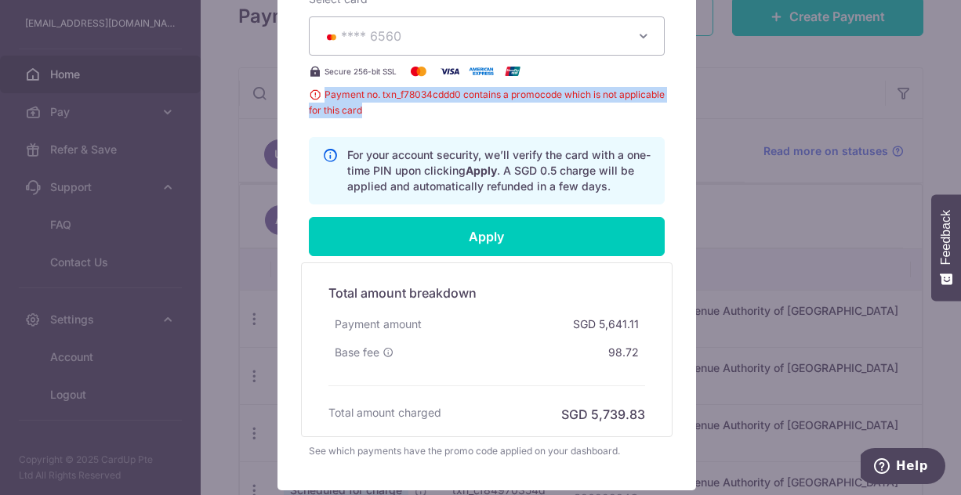
click at [424, 112] on span "Payment no. txn_f78034cddd0 contains a promocode which is not applicable for th…" at bounding box center [487, 102] width 356 height 31
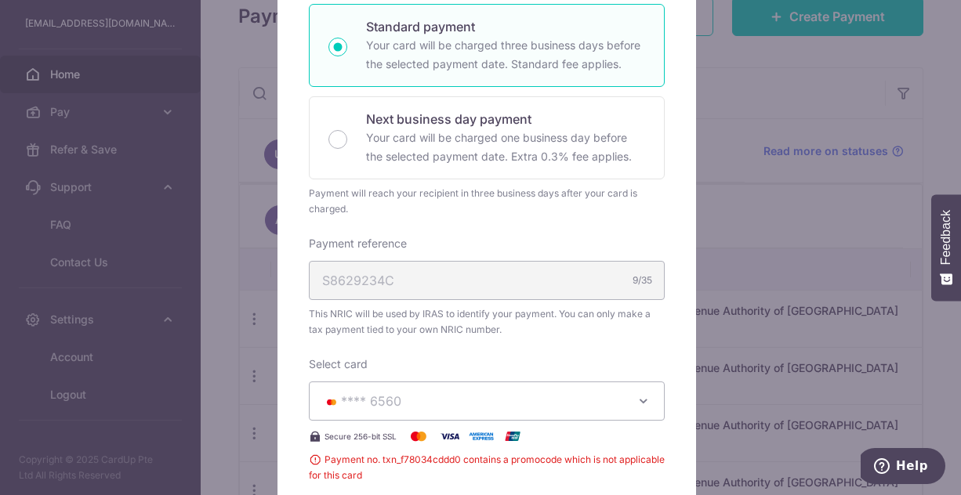
scroll to position [27, 0]
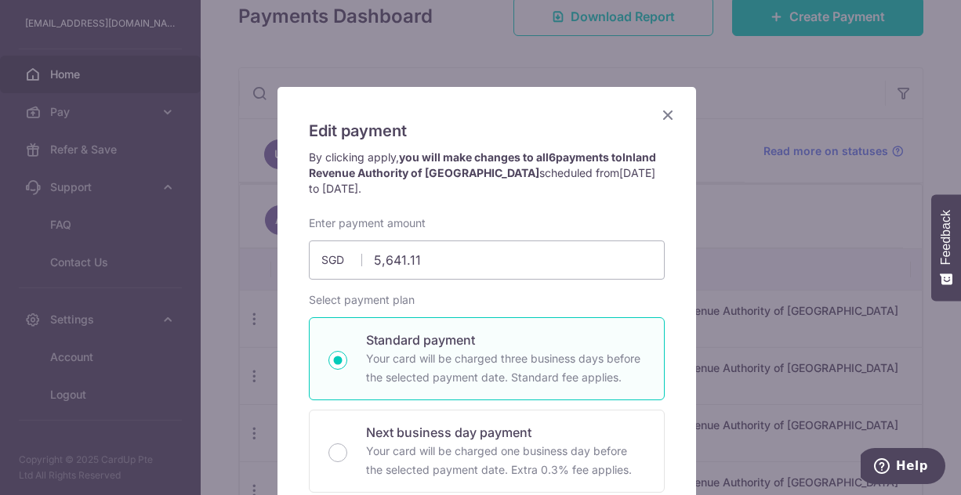
click at [659, 115] on icon "Close" at bounding box center [668, 115] width 19 height 20
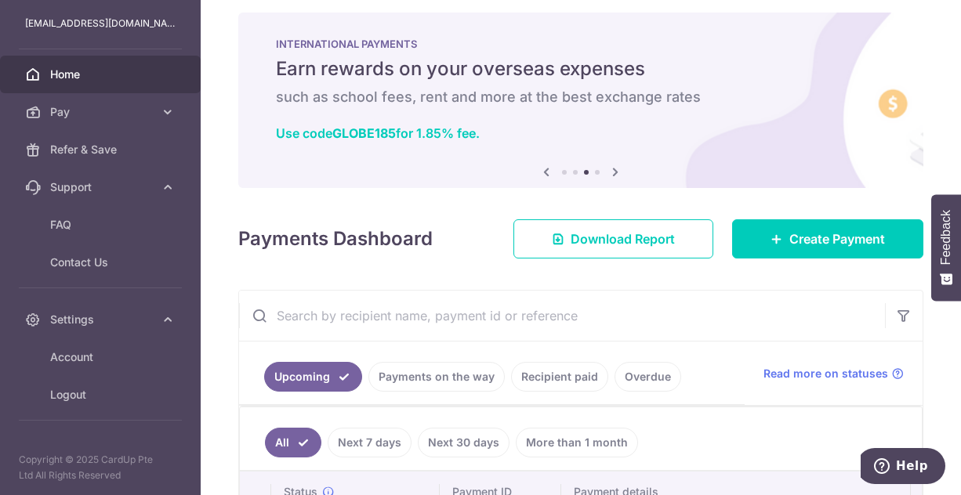
scroll to position [0, 0]
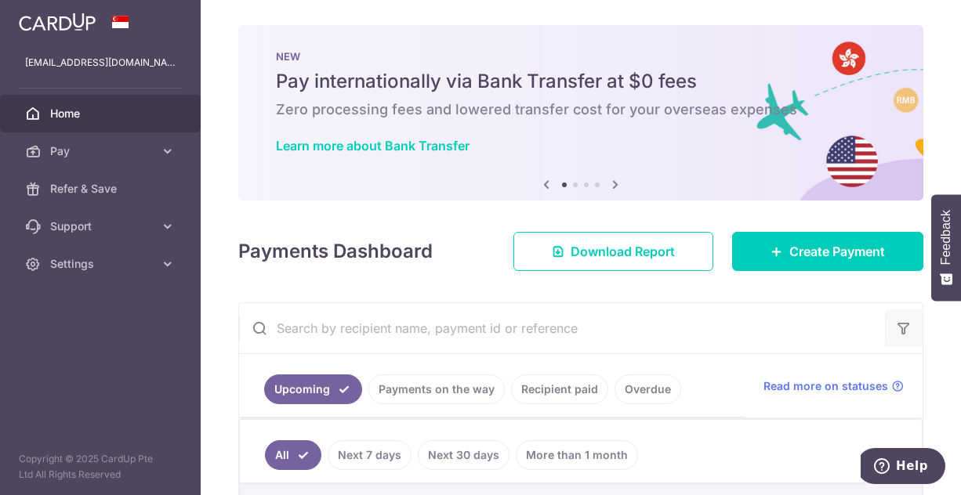
click at [896, 323] on icon "button" at bounding box center [904, 329] width 16 height 16
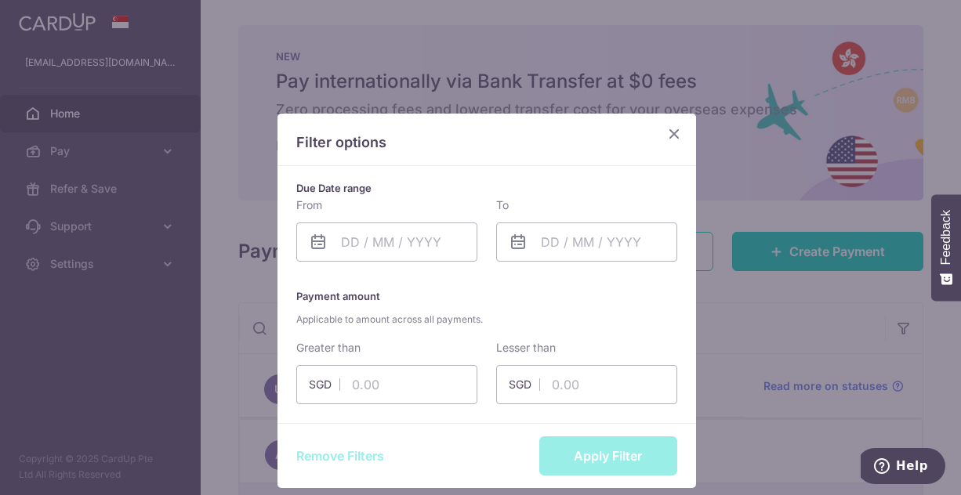
click at [669, 132] on icon "Close" at bounding box center [674, 134] width 19 height 20
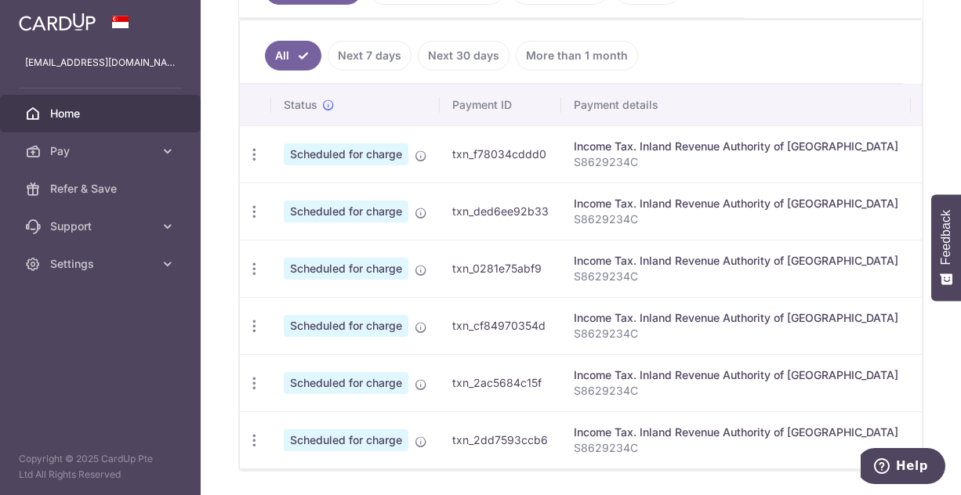
scroll to position [452, 0]
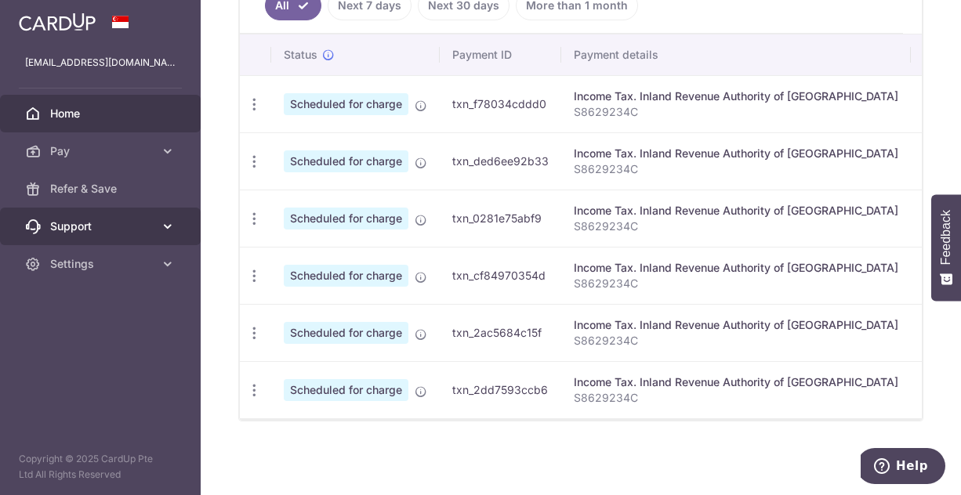
click at [98, 219] on span "Support" at bounding box center [101, 227] width 103 height 16
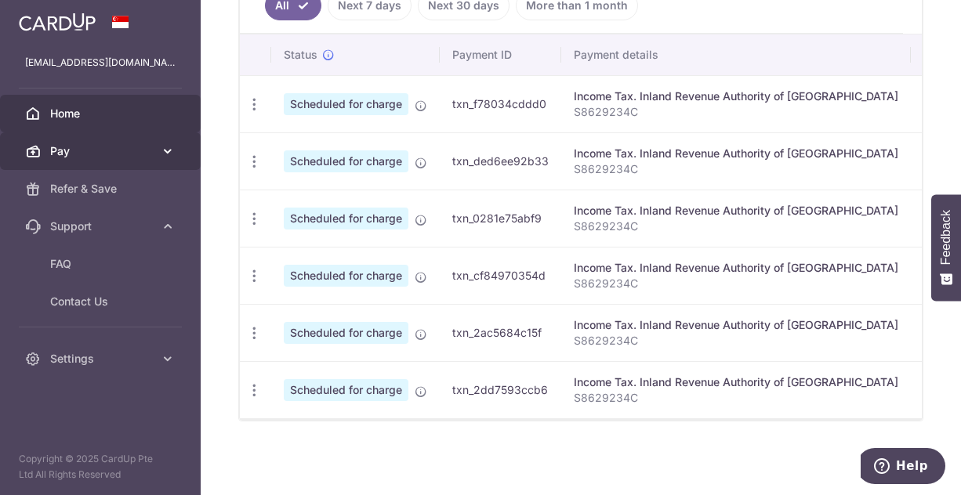
click at [123, 146] on span "Pay" at bounding box center [101, 151] width 103 height 16
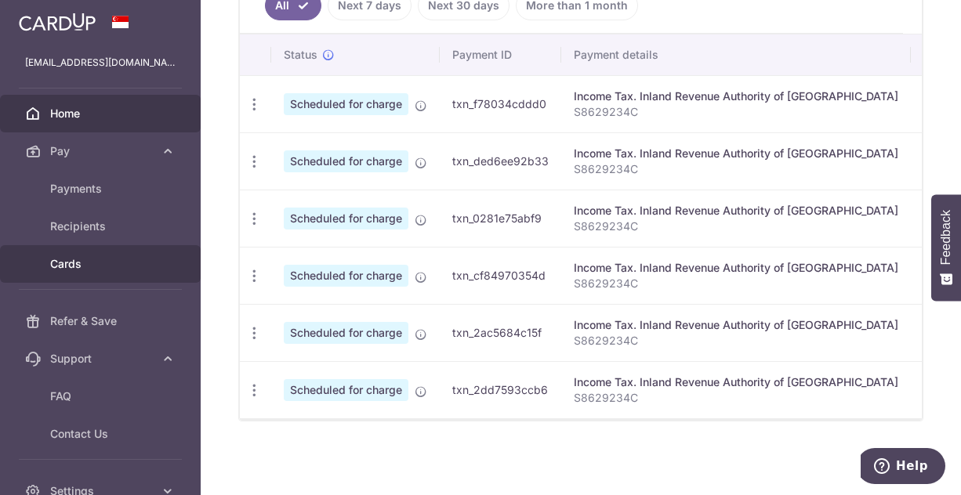
click at [85, 265] on span "Cards" at bounding box center [101, 264] width 103 height 16
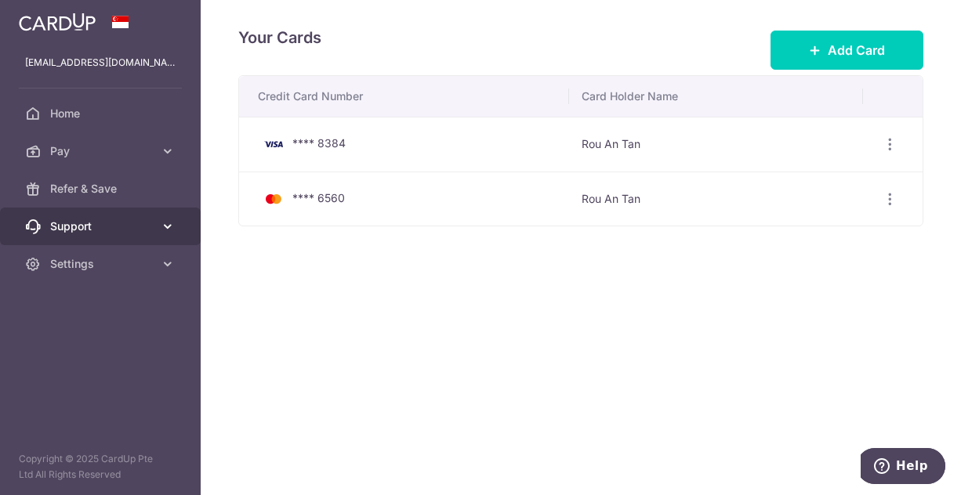
click at [82, 213] on link "Support" at bounding box center [100, 227] width 201 height 38
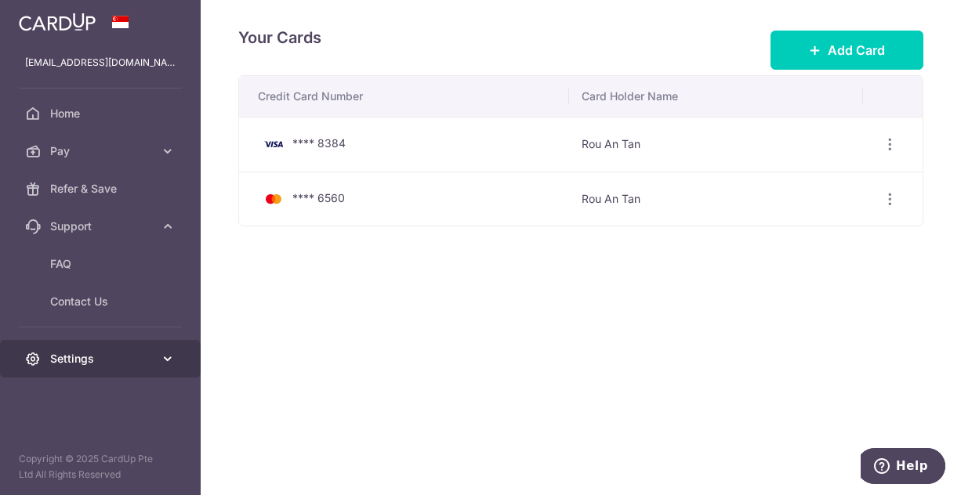
click at [147, 353] on span "Settings" at bounding box center [101, 359] width 103 height 16
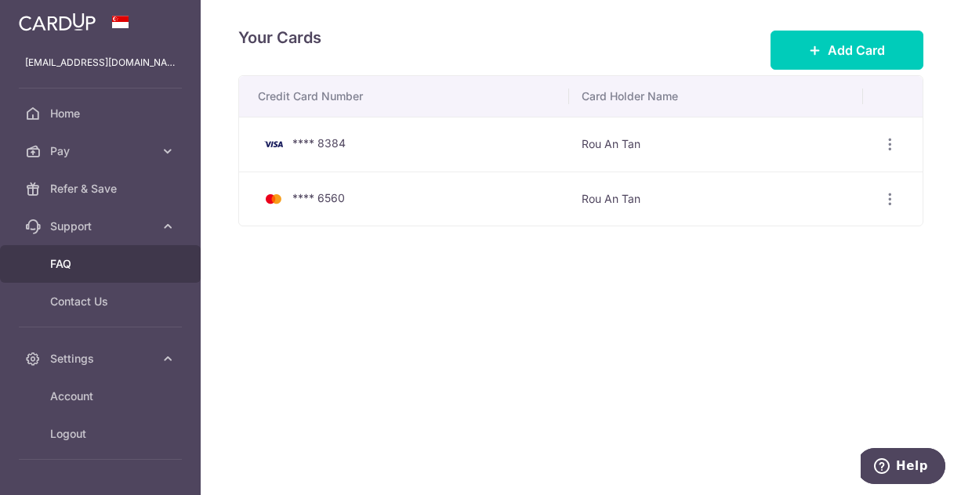
click at [119, 269] on span "FAQ" at bounding box center [101, 264] width 103 height 16
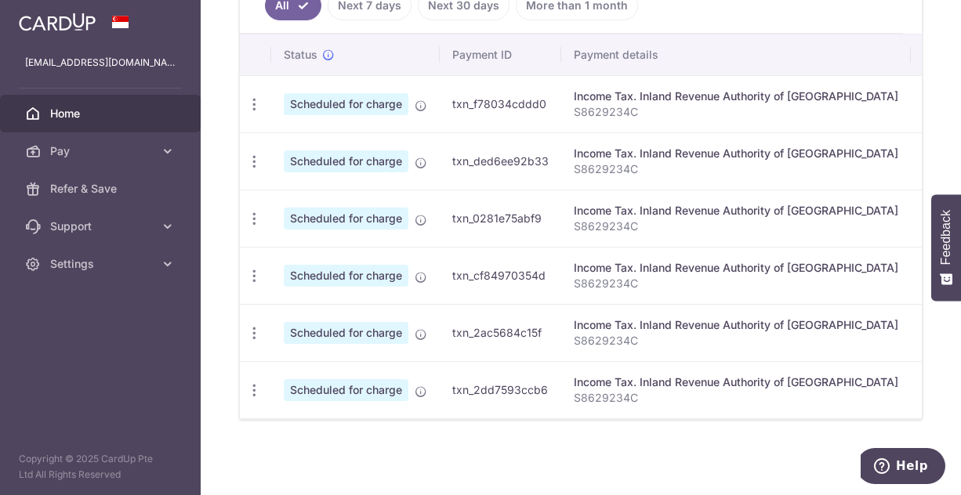
scroll to position [216, 0]
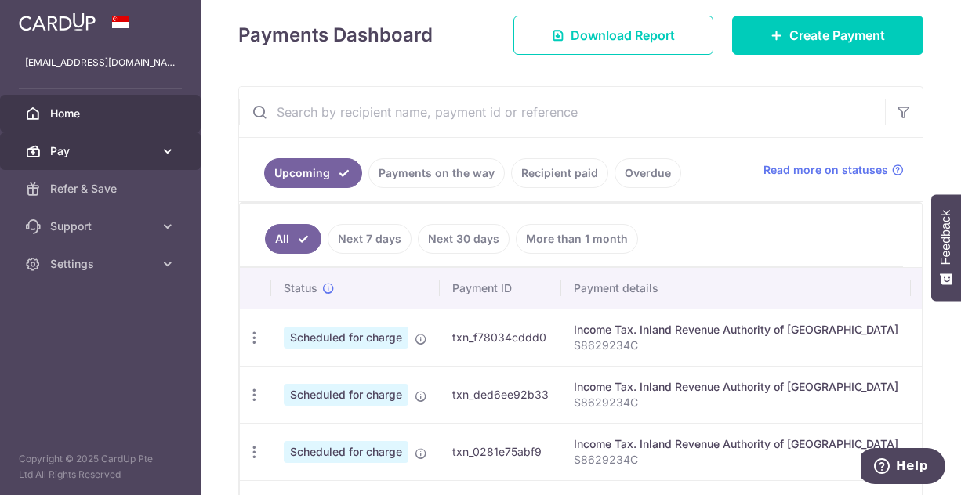
click at [173, 147] on icon at bounding box center [168, 151] width 16 height 16
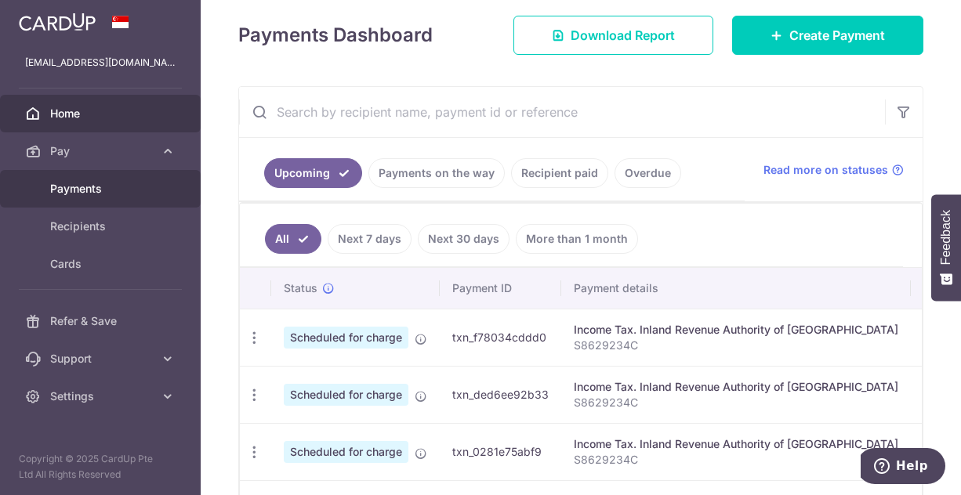
click at [115, 185] on span "Payments" at bounding box center [101, 189] width 103 height 16
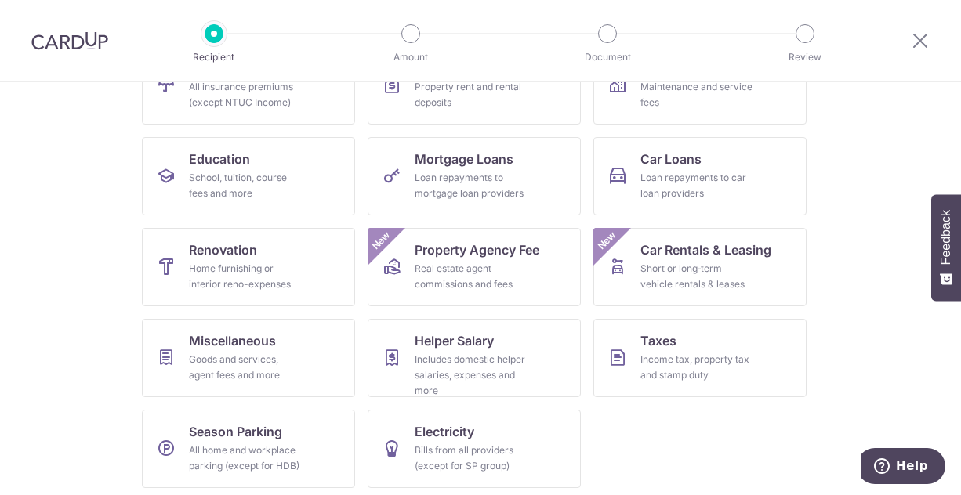
scroll to position [205, 0]
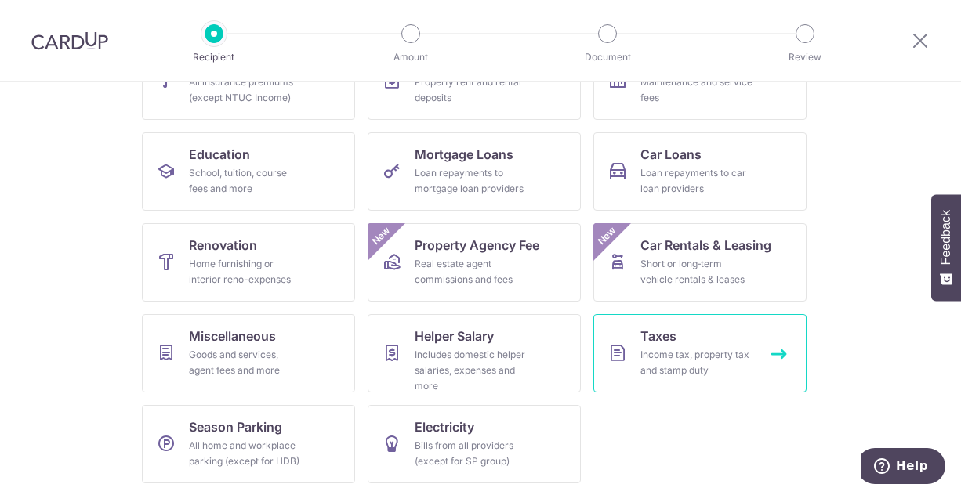
click at [611, 353] on icon at bounding box center [617, 353] width 19 height 19
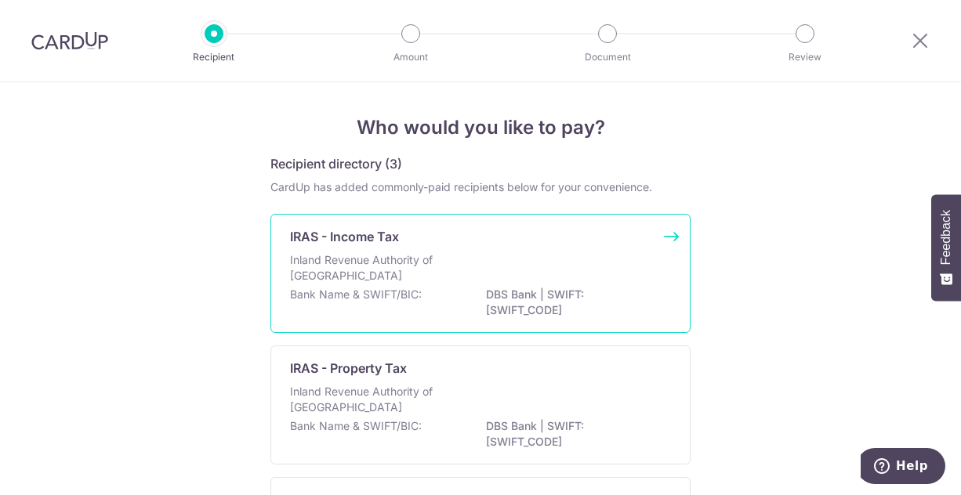
click at [339, 258] on p "Inland Revenue Authority of [GEOGRAPHIC_DATA]" at bounding box center [373, 267] width 166 height 31
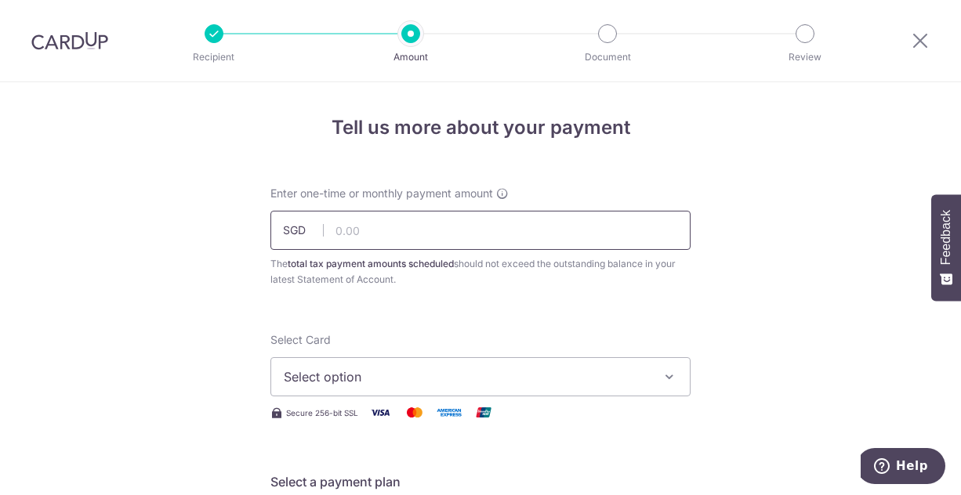
click at [441, 230] on input "text" at bounding box center [480, 230] width 420 height 39
paste input "$5,641.11"
type input "5,641.11"
click at [354, 380] on span "Select option" at bounding box center [466, 377] width 365 height 19
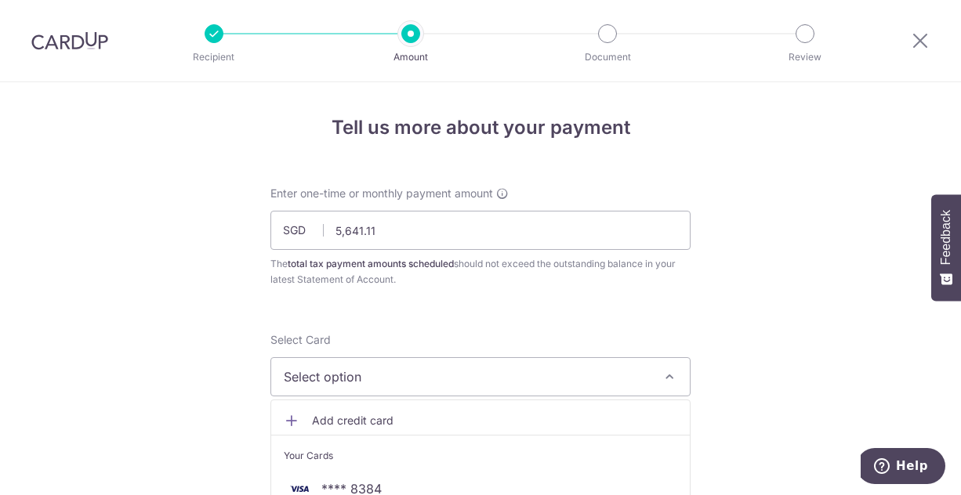
scroll to position [235, 0]
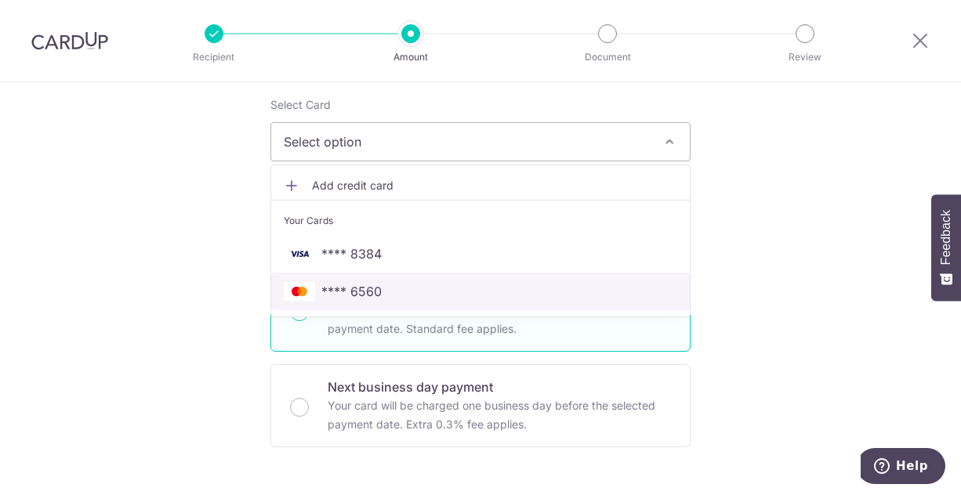
click at [423, 285] on span "**** 6560" at bounding box center [481, 291] width 394 height 19
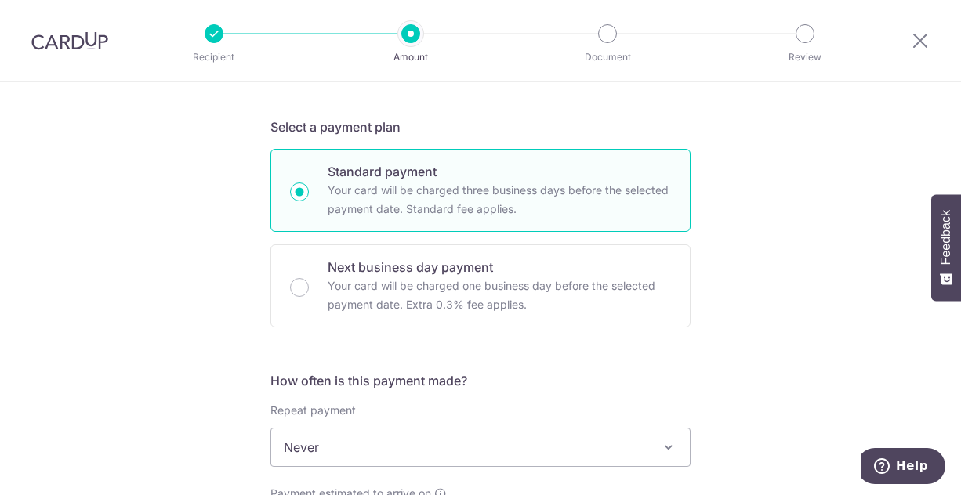
scroll to position [470, 0]
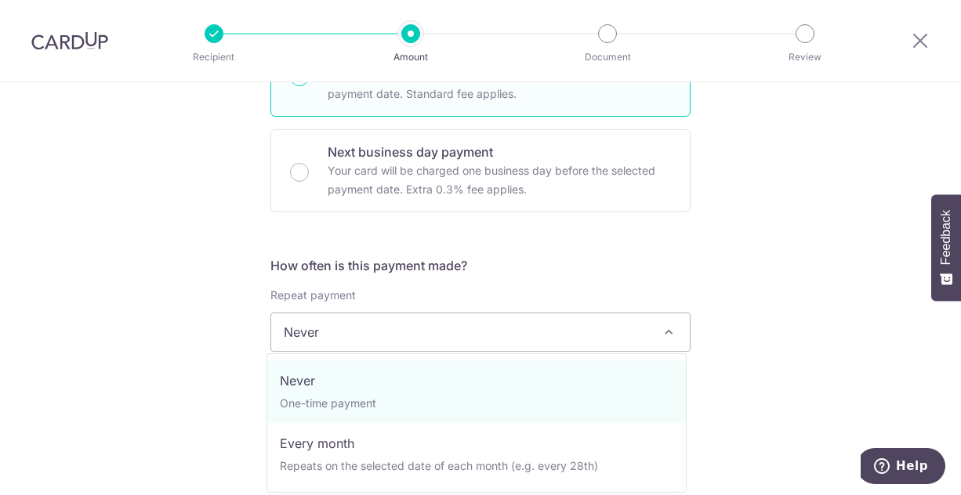
click at [570, 317] on span "Never" at bounding box center [480, 333] width 419 height 38
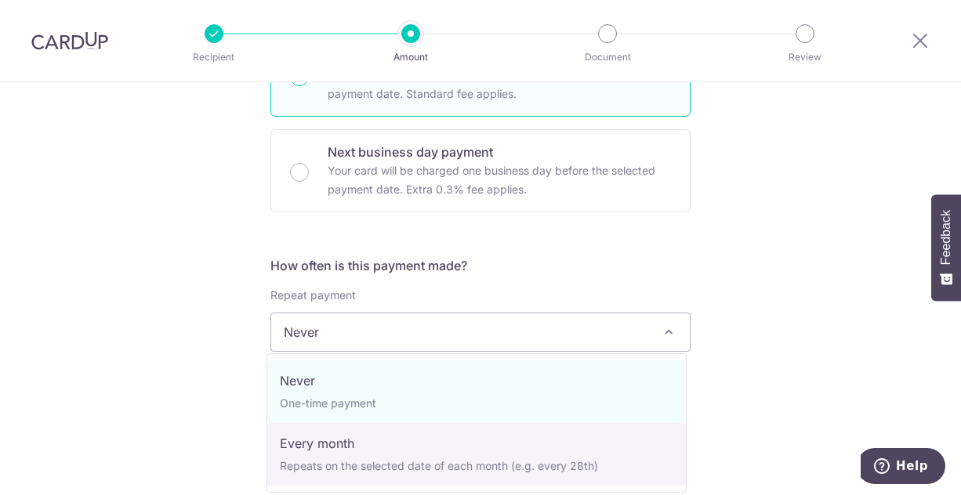
select select "3"
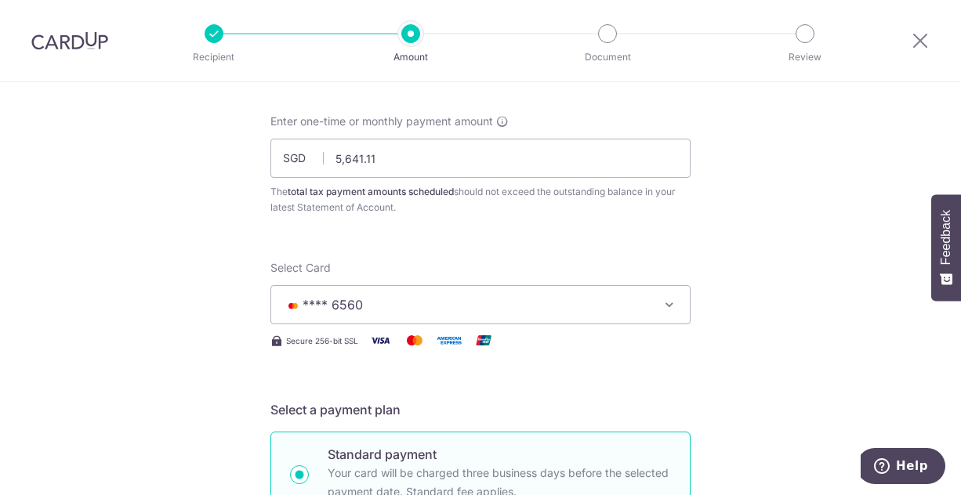
scroll to position [0, 0]
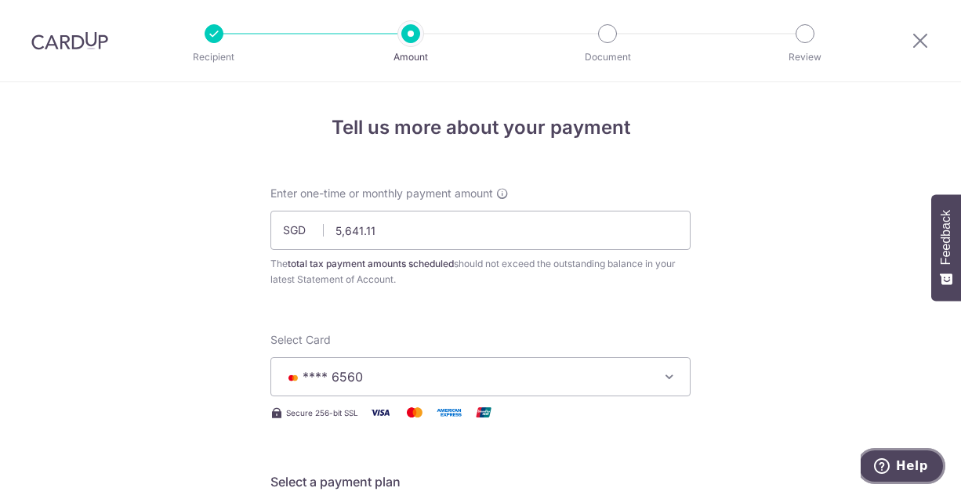
click at [903, 471] on span "Help" at bounding box center [912, 466] width 32 height 14
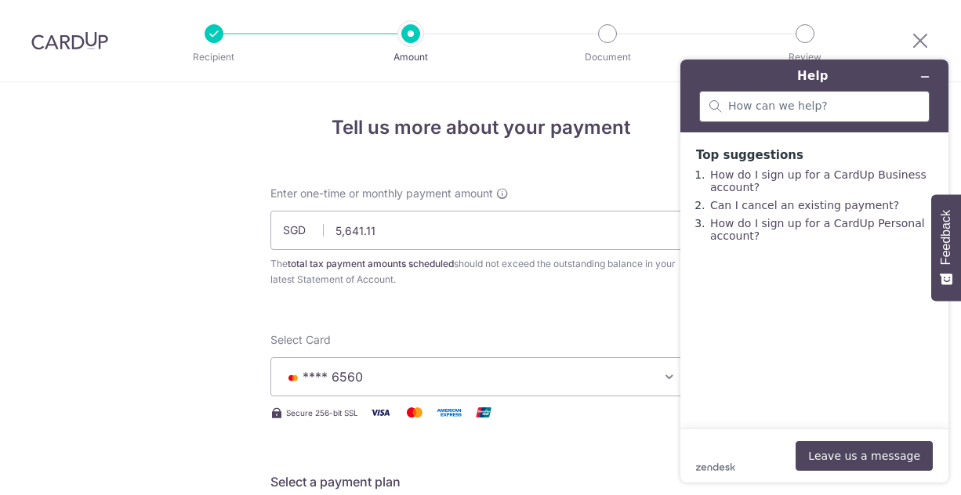
click at [759, 115] on div at bounding box center [814, 106] width 230 height 31
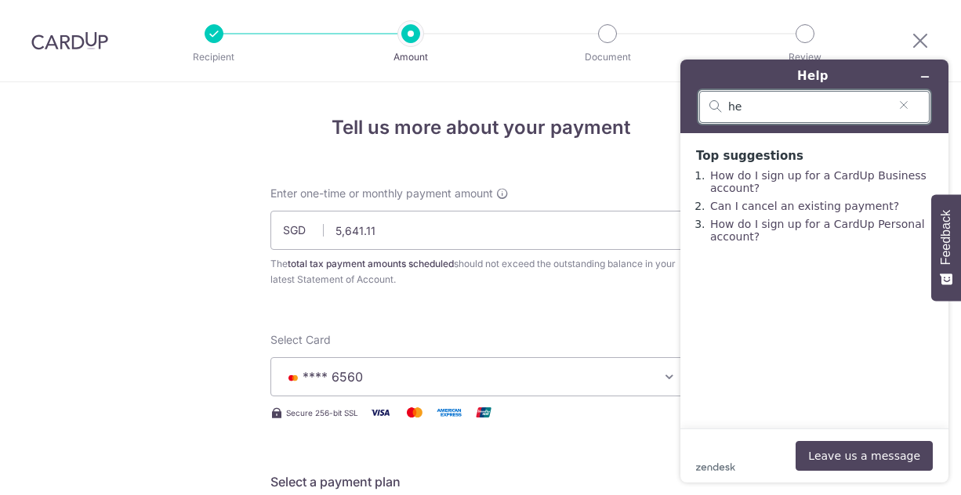
type input "h"
type input "remove promo code"
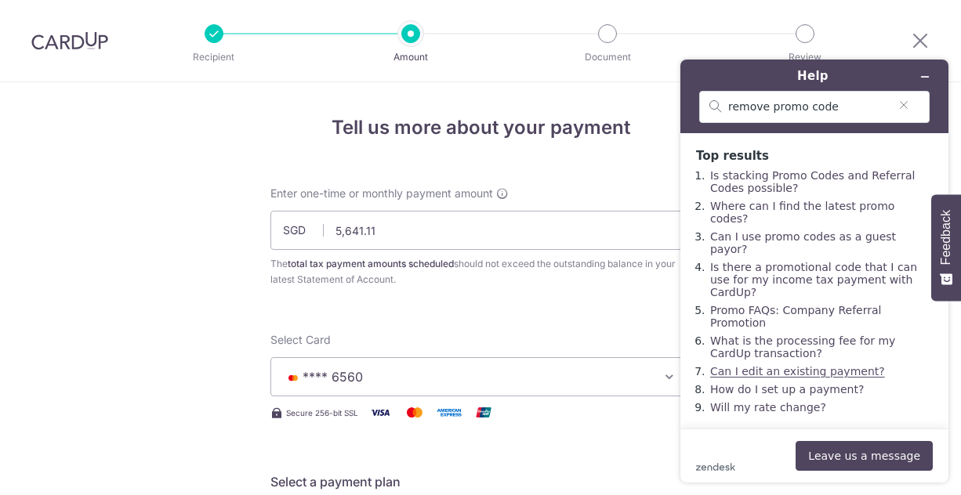
click at [823, 365] on link "Can I edit an existing payment?" at bounding box center [797, 371] width 175 height 13
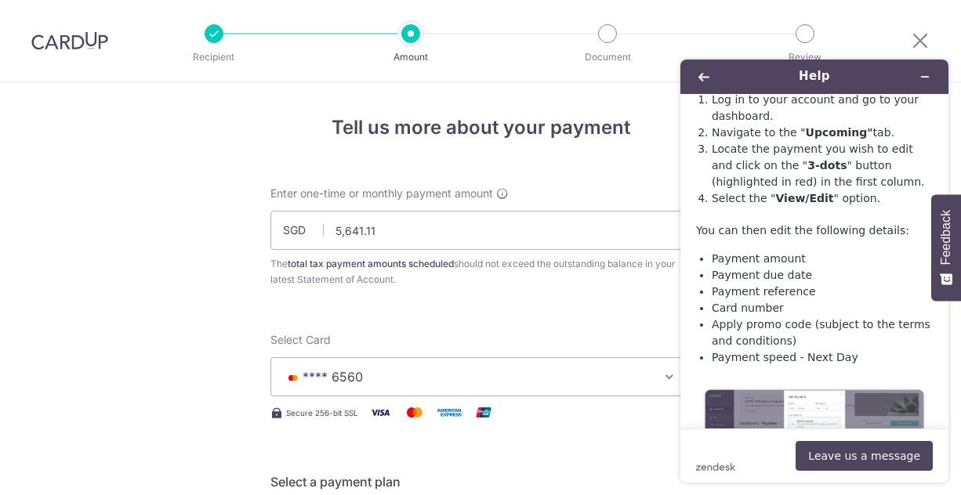
scroll to position [392, 0]
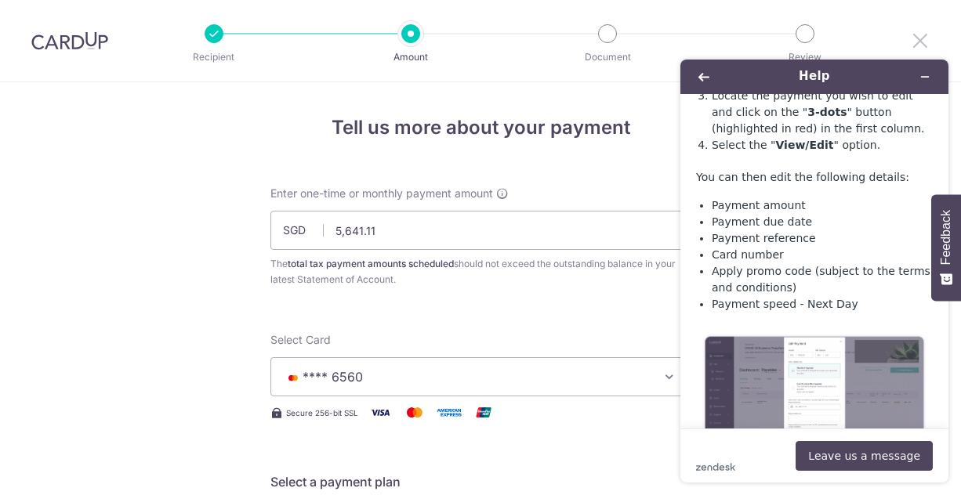
click at [923, 43] on icon at bounding box center [920, 41] width 19 height 20
click at [915, 38] on icon at bounding box center [920, 41] width 19 height 20
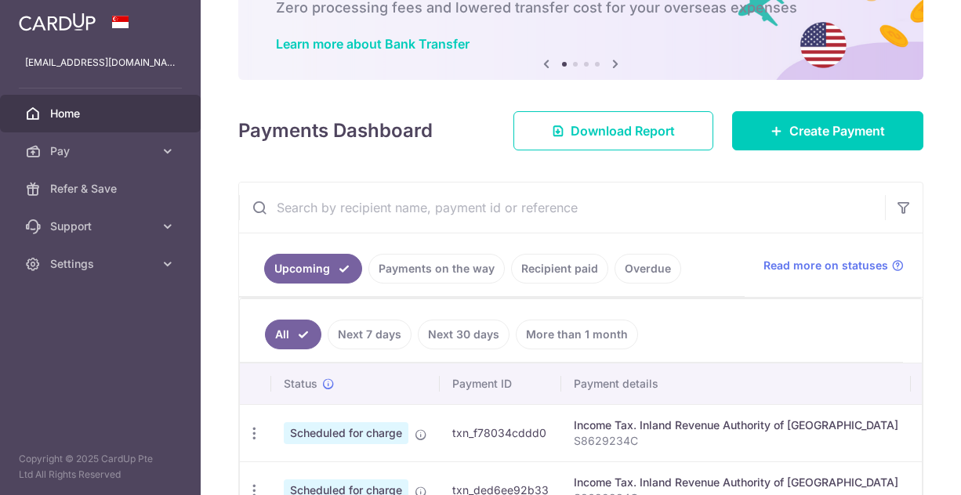
scroll to position [235, 0]
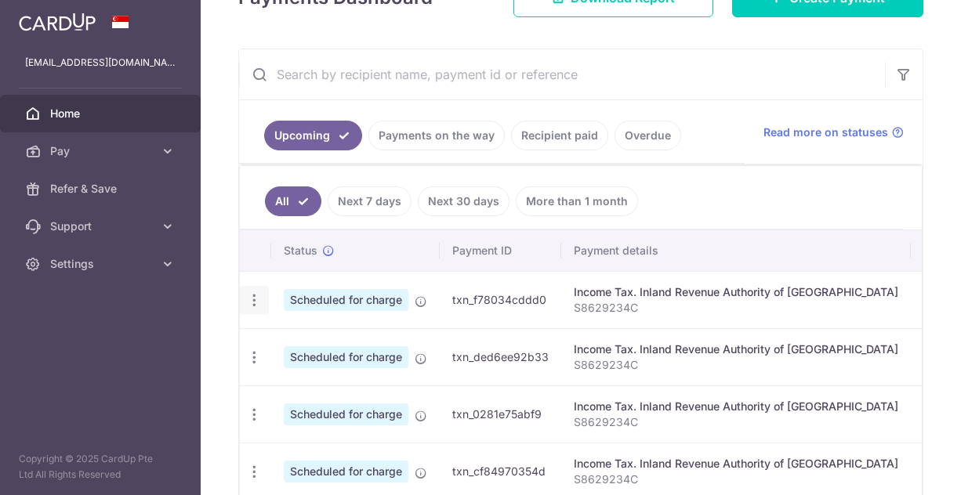
click at [250, 292] on icon "button" at bounding box center [254, 300] width 16 height 16
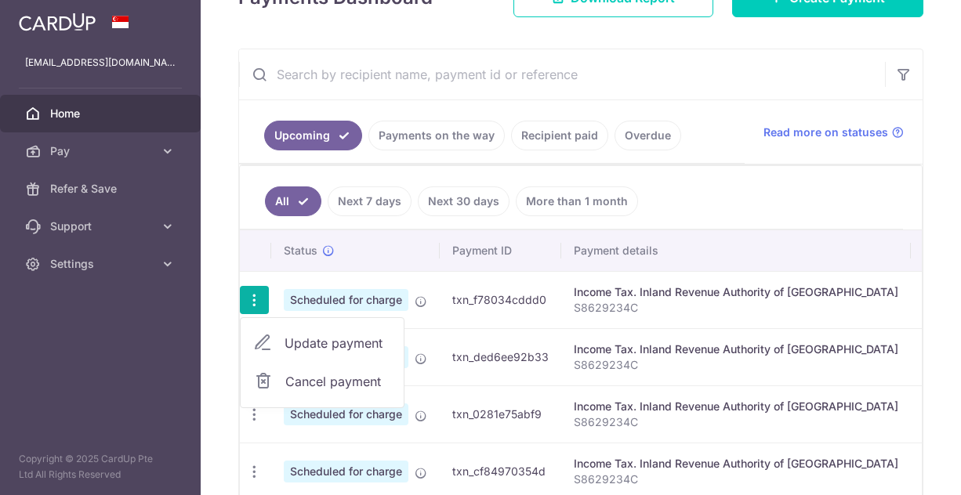
click at [285, 341] on span "Update payment" at bounding box center [338, 343] width 107 height 19
radio input "true"
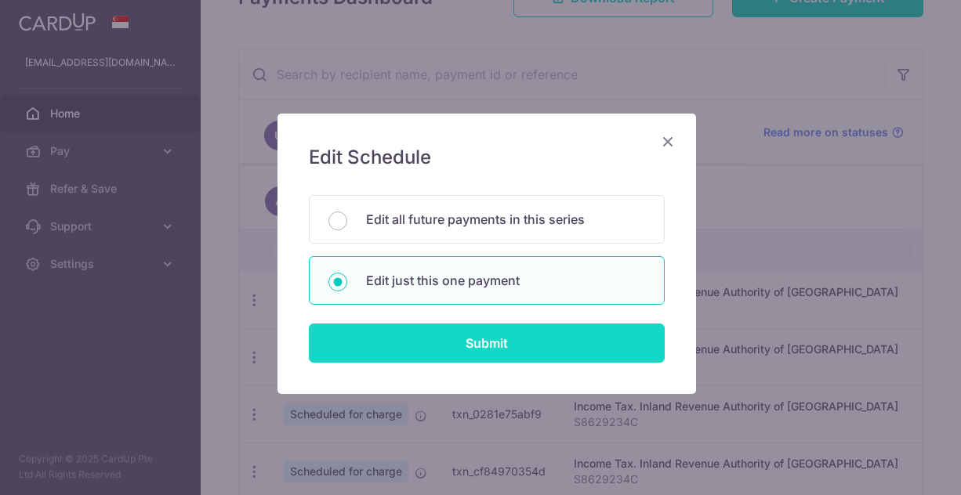
click at [439, 341] on input "Submit" at bounding box center [487, 343] width 356 height 39
radio input "true"
type input "5,641.11"
type input "[DATE]"
type input "S8629234C"
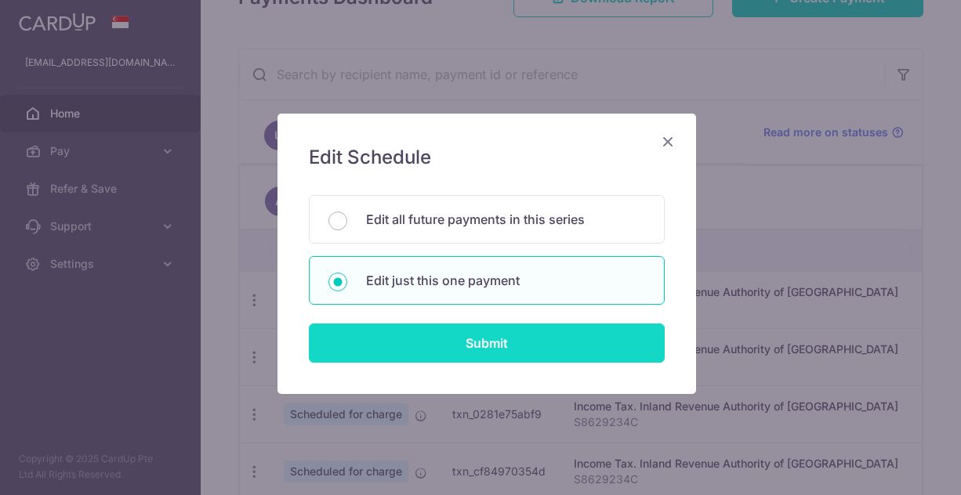
type input "VTAX25R"
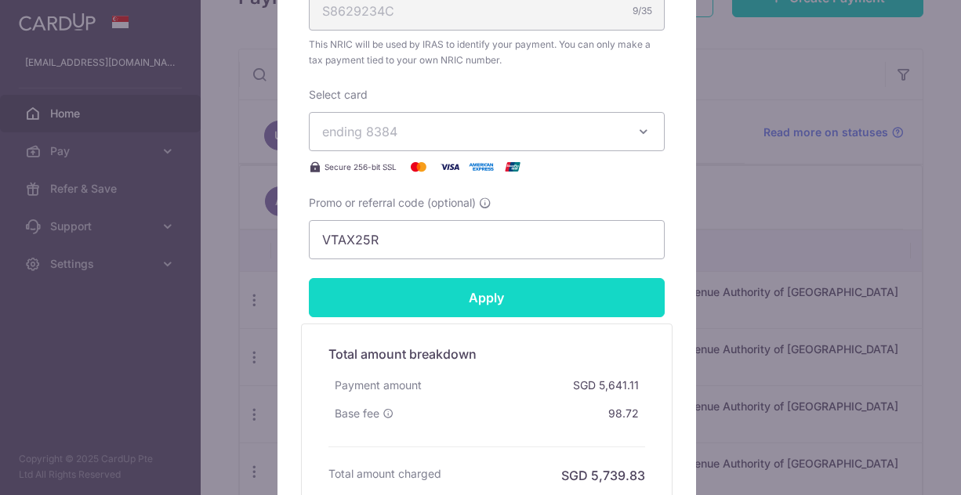
scroll to position [706, 0]
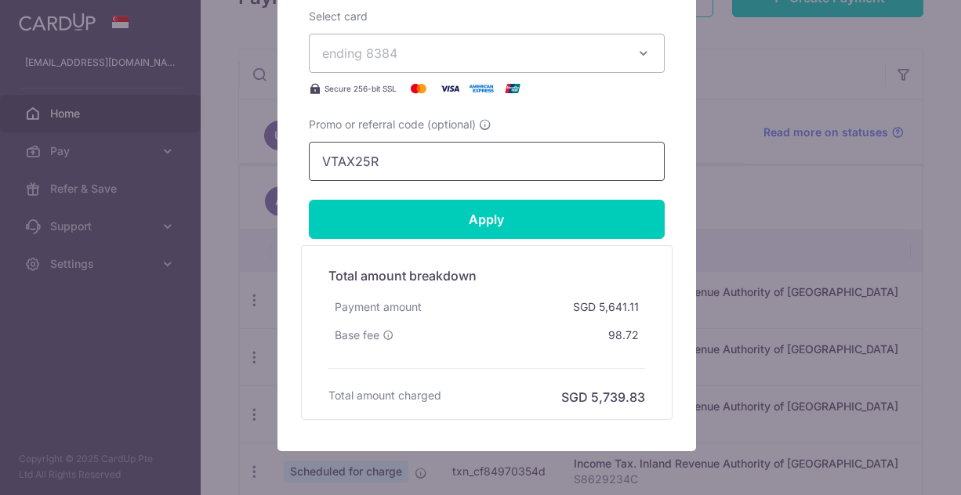
click at [449, 164] on input "VTAX25R" at bounding box center [487, 161] width 356 height 39
drag, startPoint x: 473, startPoint y: 167, endPoint x: 247, endPoint y: 162, distance: 225.8
click at [247, 162] on div "Edit payment By clicking apply, you will make changes to all payments to Inland…" at bounding box center [480, 247] width 961 height 495
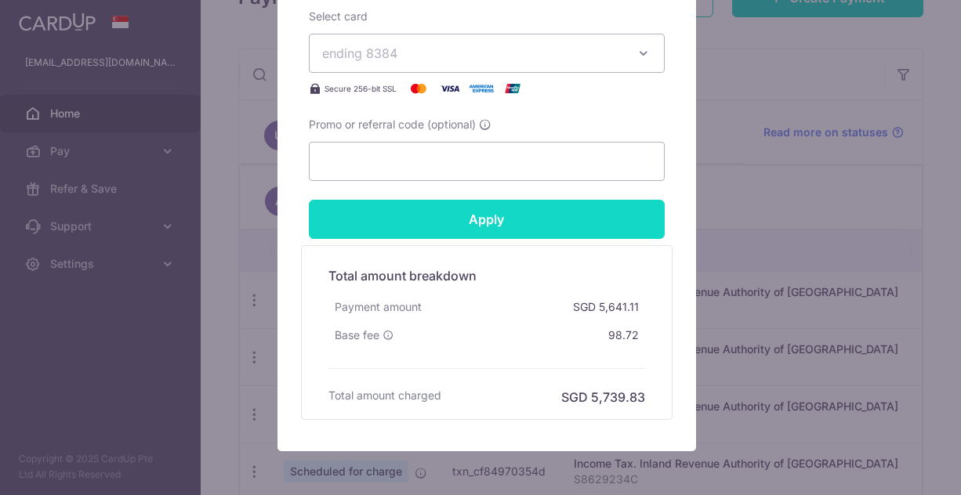
click at [319, 228] on input "Apply" at bounding box center [487, 219] width 356 height 39
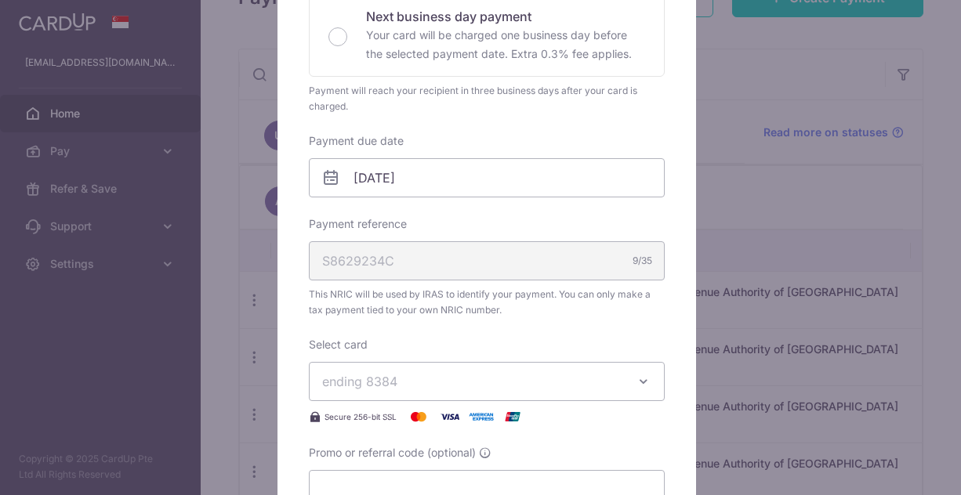
scroll to position [470, 0]
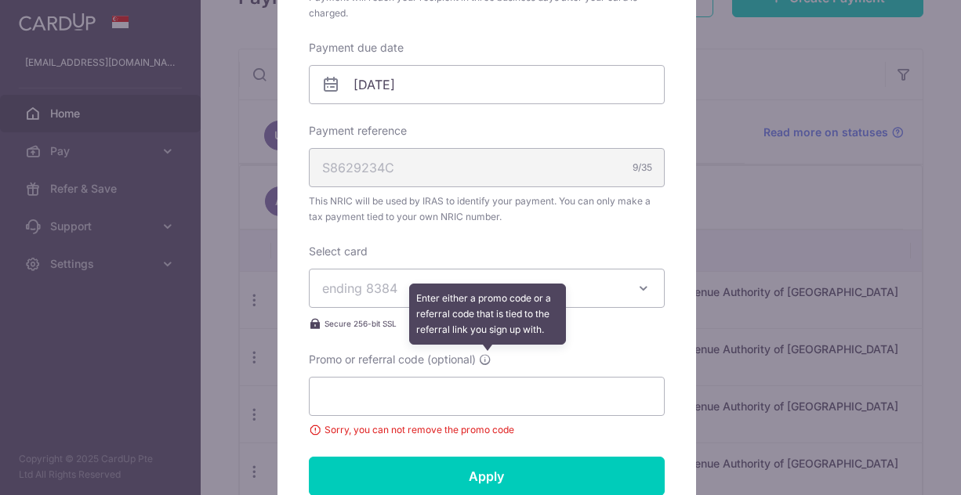
click at [480, 354] on icon at bounding box center [485, 360] width 13 height 13
click at [480, 377] on input "Promo or referral code (optional) Enter either a promo code or a referral code …" at bounding box center [487, 396] width 356 height 39
drag, startPoint x: 480, startPoint y: 353, endPoint x: 474, endPoint y: 312, distance: 41.2
click at [481, 354] on icon at bounding box center [485, 360] width 13 height 13
click at [481, 377] on input "Promo or referral code (optional) Enter either a promo code or a referral code …" at bounding box center [487, 396] width 356 height 39
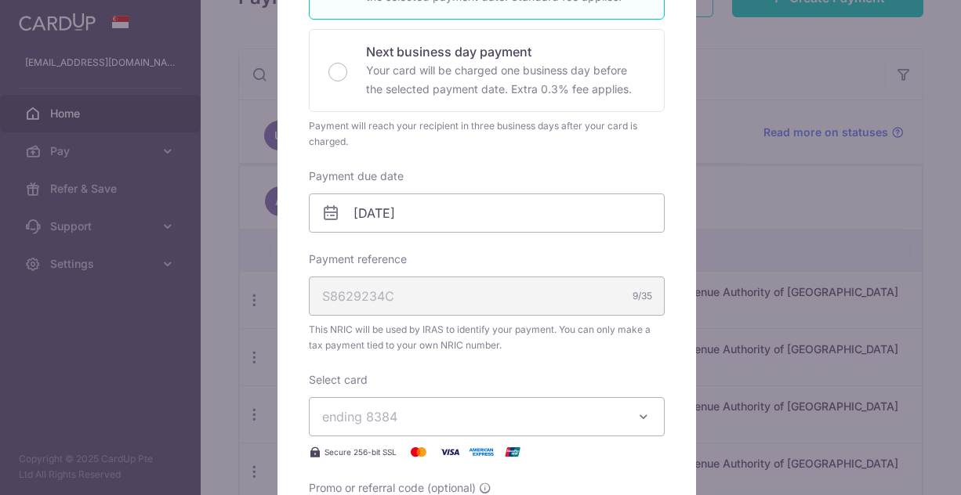
scroll to position [235, 0]
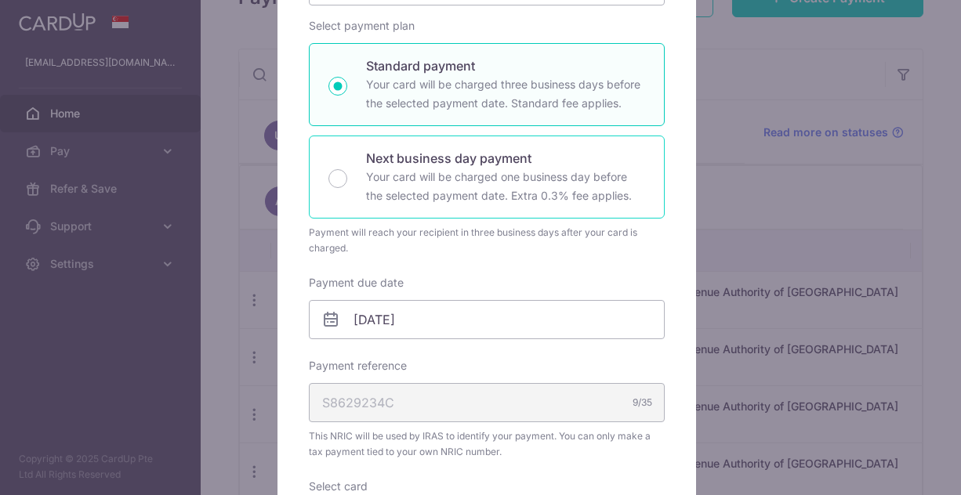
click at [357, 175] on div "Next business day payment Your card will be charged one business day before the…" at bounding box center [487, 177] width 356 height 83
radio input "false"
radio input "true"
click at [321, 84] on div "Standard payment Your card will be charged three business days before the selec…" at bounding box center [487, 84] width 356 height 83
radio input "true"
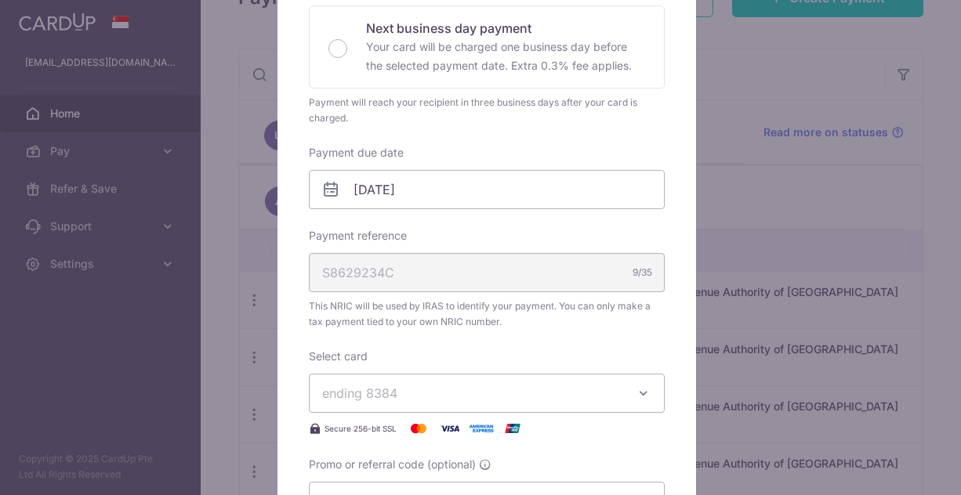
scroll to position [470, 0]
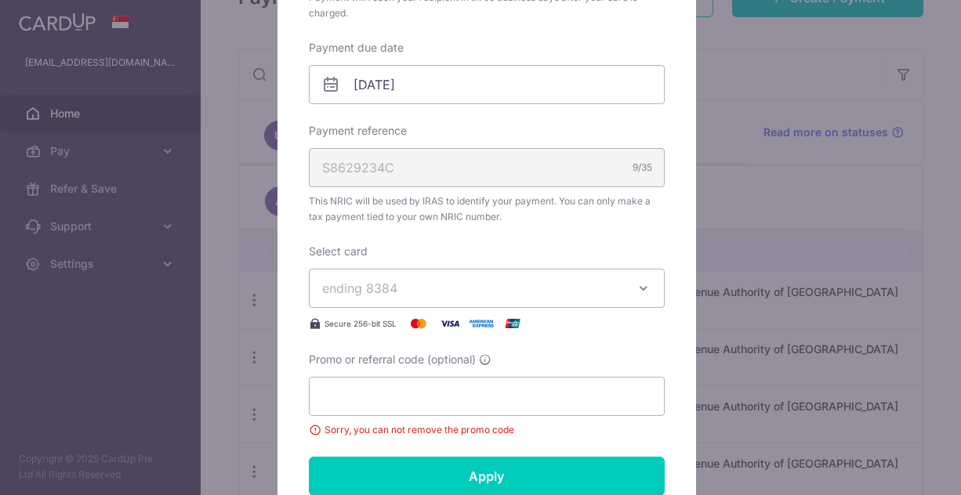
click at [469, 281] on span "ending 8384" at bounding box center [472, 288] width 301 height 19
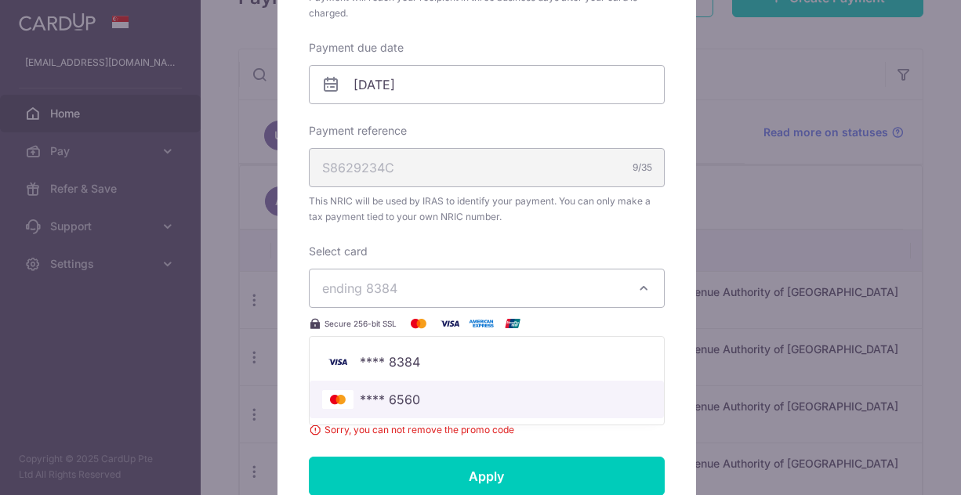
click at [432, 390] on span "**** 6560" at bounding box center [486, 399] width 329 height 19
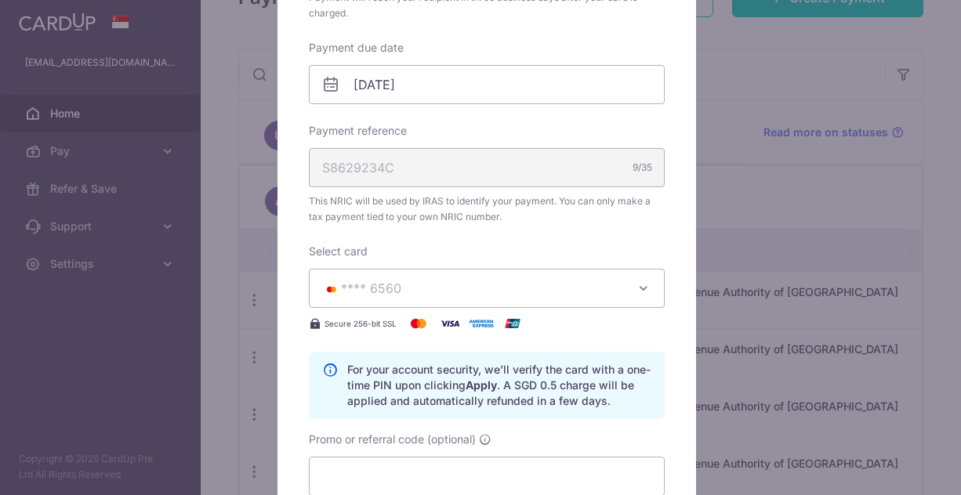
scroll to position [706, 0]
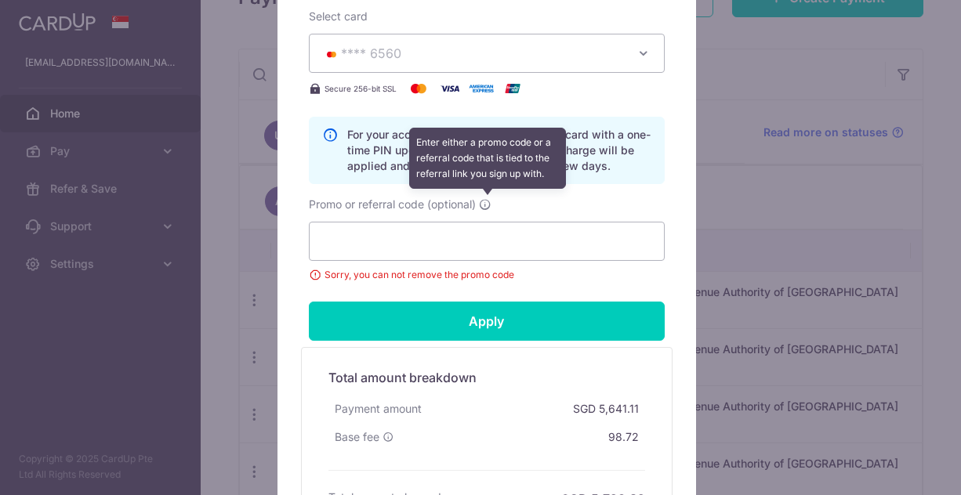
click at [479, 201] on icon at bounding box center [485, 204] width 13 height 13
click at [475, 222] on input "Promo or referral code (optional) Enter either a promo code or a referral code …" at bounding box center [487, 241] width 356 height 39
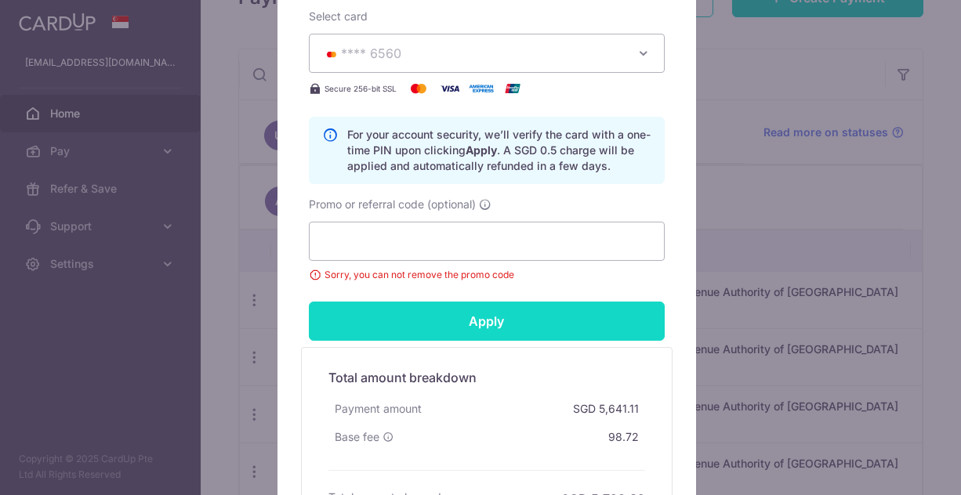
click at [501, 313] on input "Apply" at bounding box center [487, 321] width 356 height 39
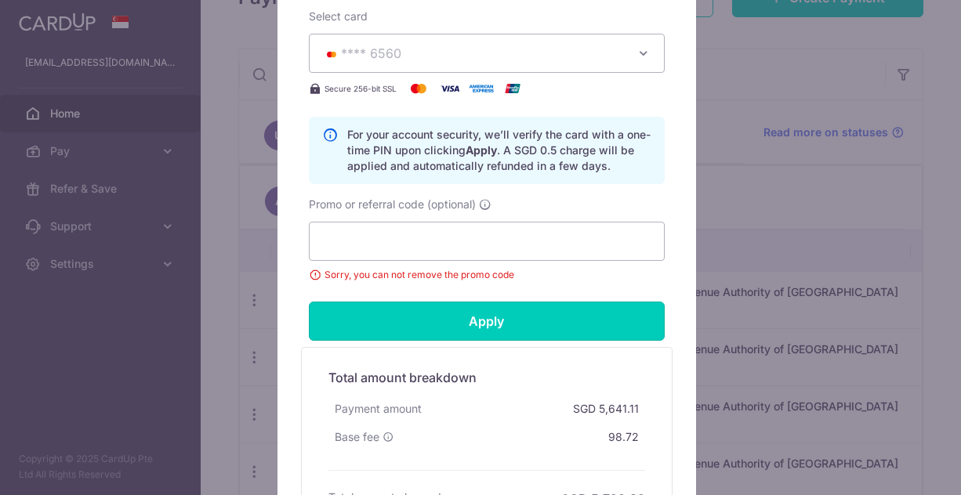
click at [517, 316] on input "Apply" at bounding box center [487, 321] width 356 height 39
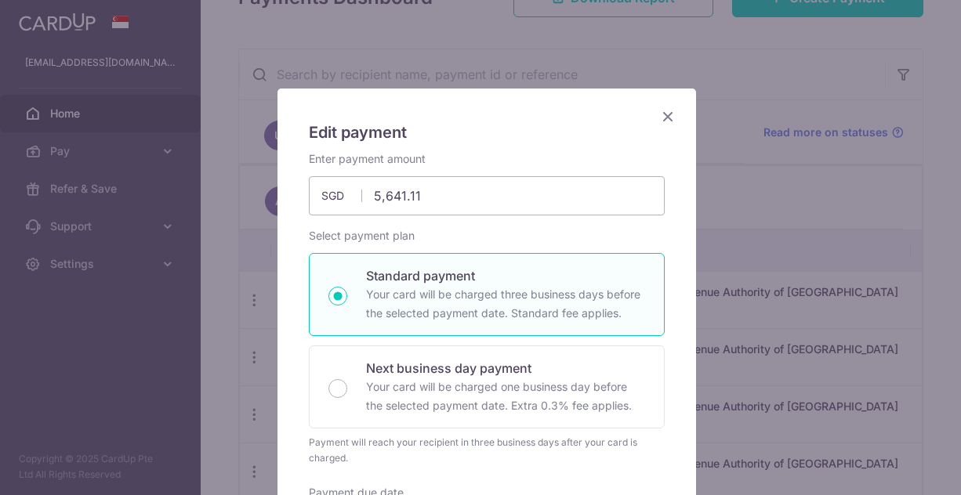
scroll to position [0, 0]
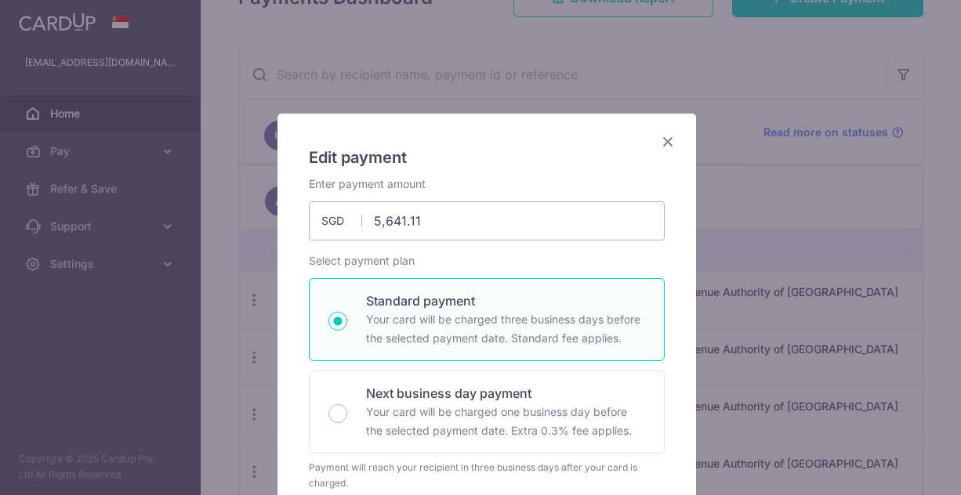
click at [659, 145] on icon "Close" at bounding box center [668, 142] width 19 height 20
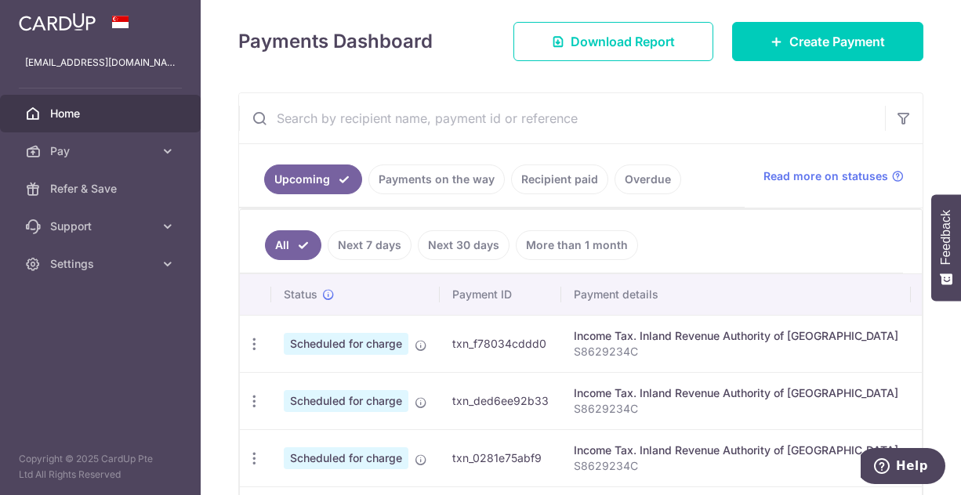
scroll to position [235, 0]
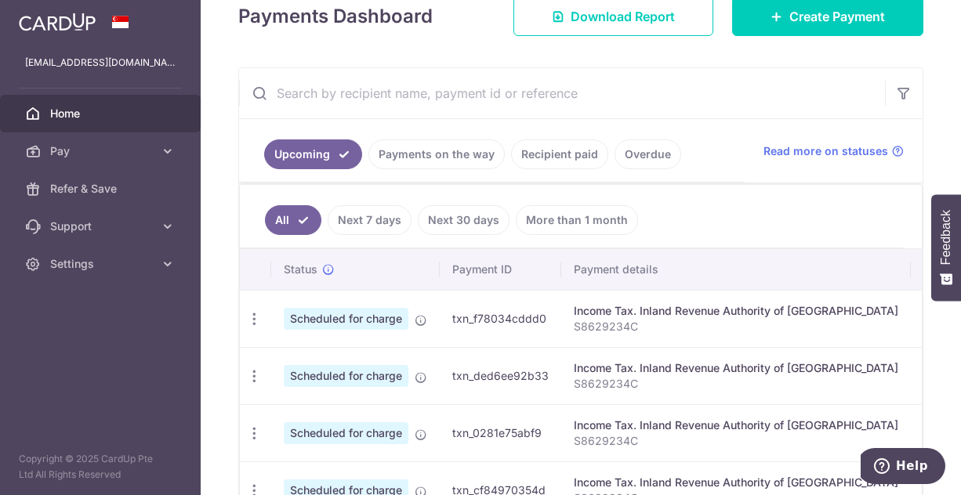
click at [526, 316] on td "txn_f78034cddd0" at bounding box center [501, 318] width 122 height 57
click at [887, 452] on button "Help" at bounding box center [901, 466] width 89 height 36
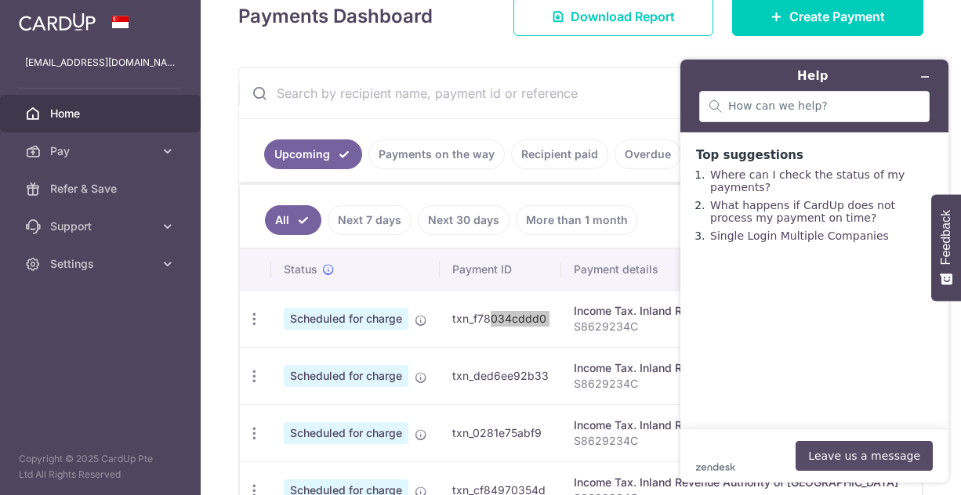
click at [876, 455] on button "Leave us a message" at bounding box center [864, 456] width 137 height 30
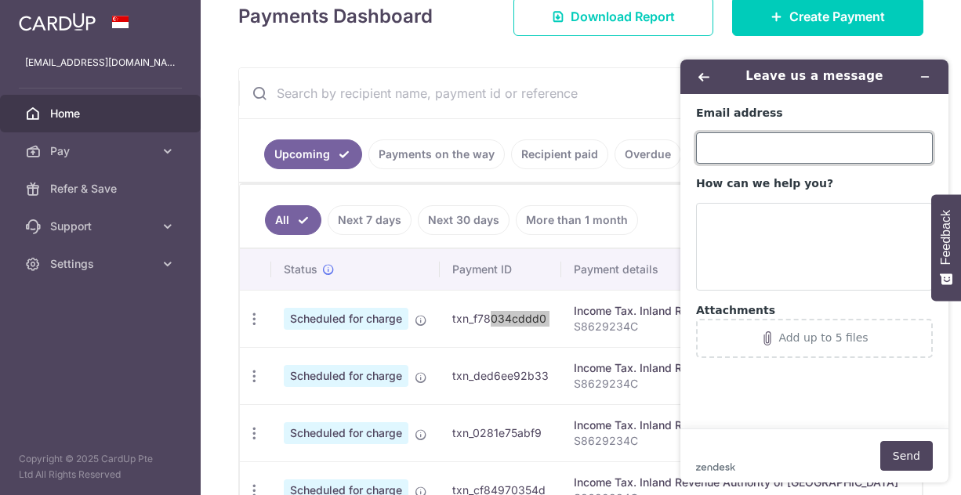
drag, startPoint x: 788, startPoint y: 151, endPoint x: 802, endPoint y: 151, distance: 14.1
click at [788, 151] on input "Email address" at bounding box center [814, 147] width 237 height 31
type input "e"
type input "[EMAIL_ADDRESS][DOMAIN_NAME]"
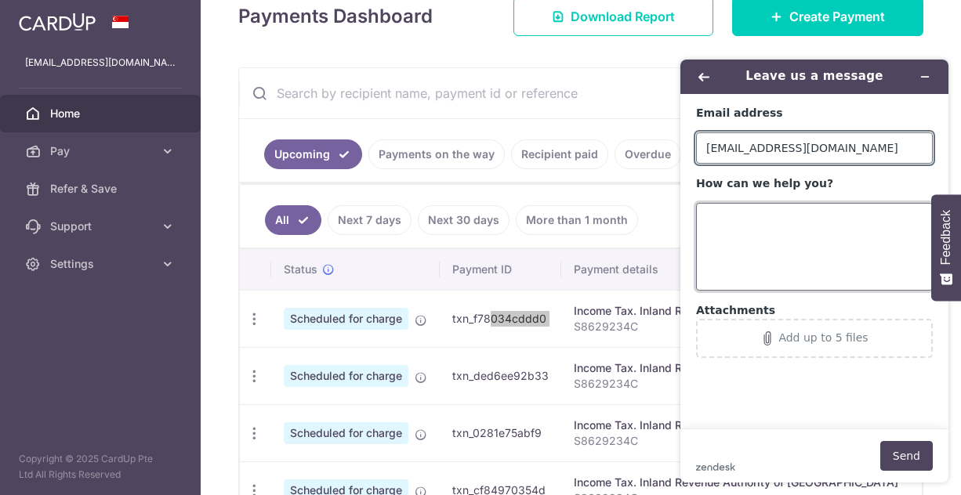
click at [771, 233] on textarea "How can we help you?" at bounding box center [814, 247] width 237 height 88
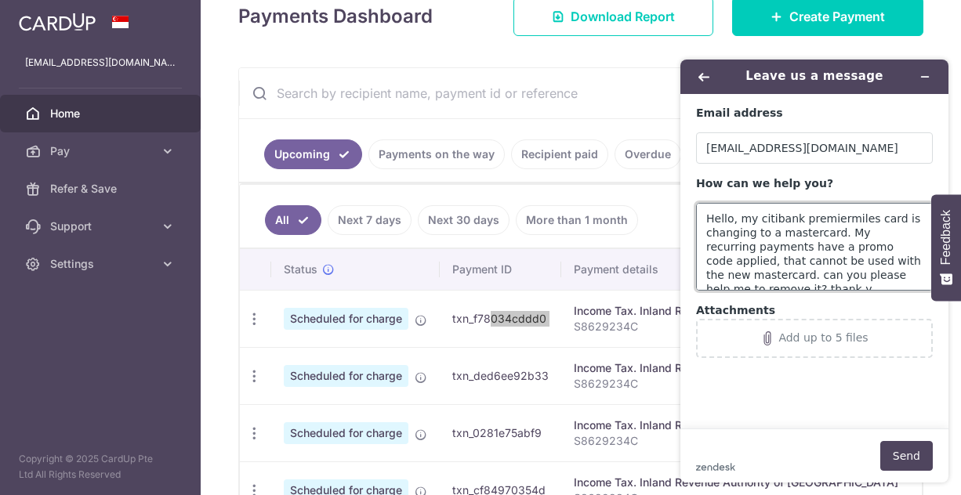
scroll to position [6, 0]
type textarea "Hello, my citibank premiermiles card is changing to a mastercard. My recurring …"
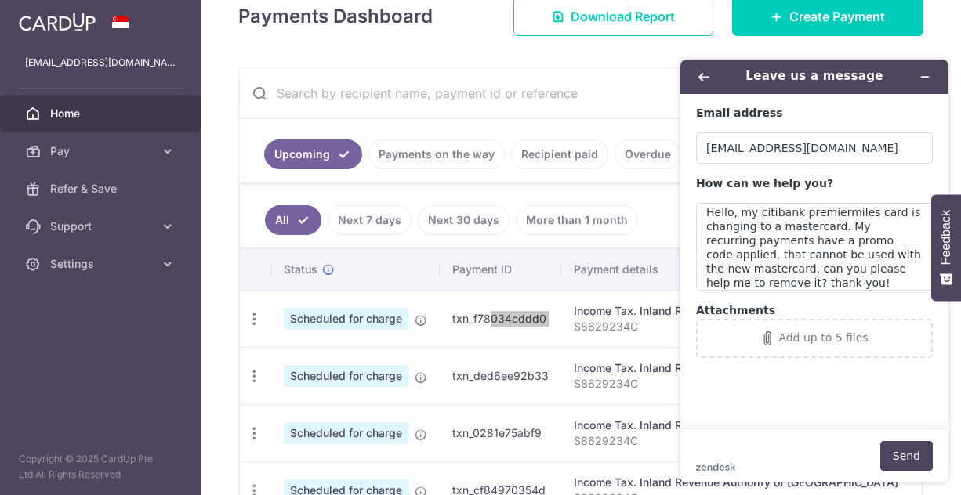
click at [740, 386] on main "Email address [EMAIL_ADDRESS][DOMAIN_NAME] How can we help you? Hello, my citib…" at bounding box center [816, 261] width 256 height 335
click at [828, 278] on textarea "Hello, my citibank premiermiles card is changing to a mastercard. My recurring …" at bounding box center [814, 247] width 237 height 88
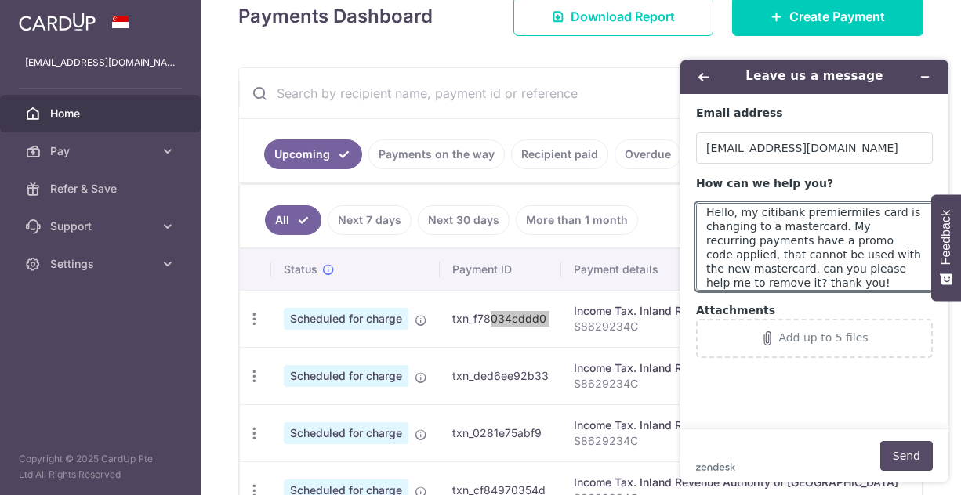
click at [926, 464] on button "Send" at bounding box center [906, 456] width 53 height 30
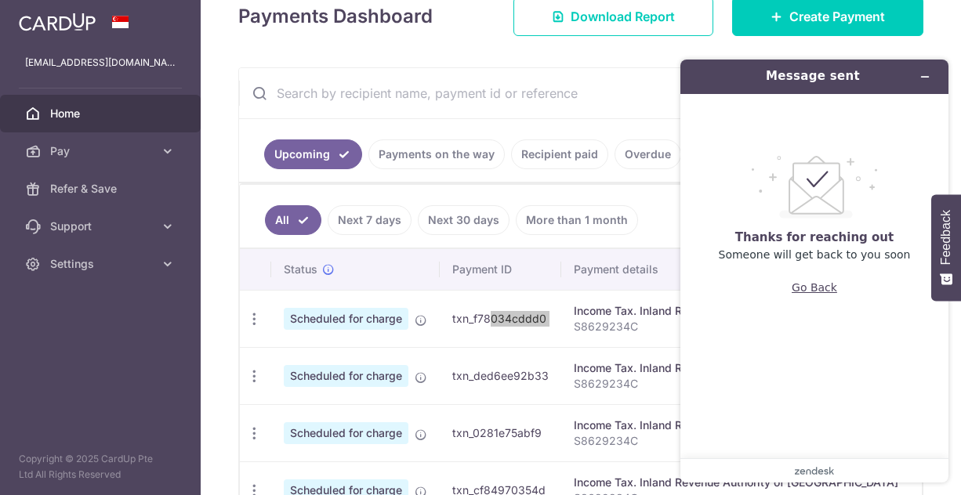
click at [815, 289] on button "Go Back" at bounding box center [814, 288] width 45 height 30
